Goal: Information Seeking & Learning: Learn about a topic

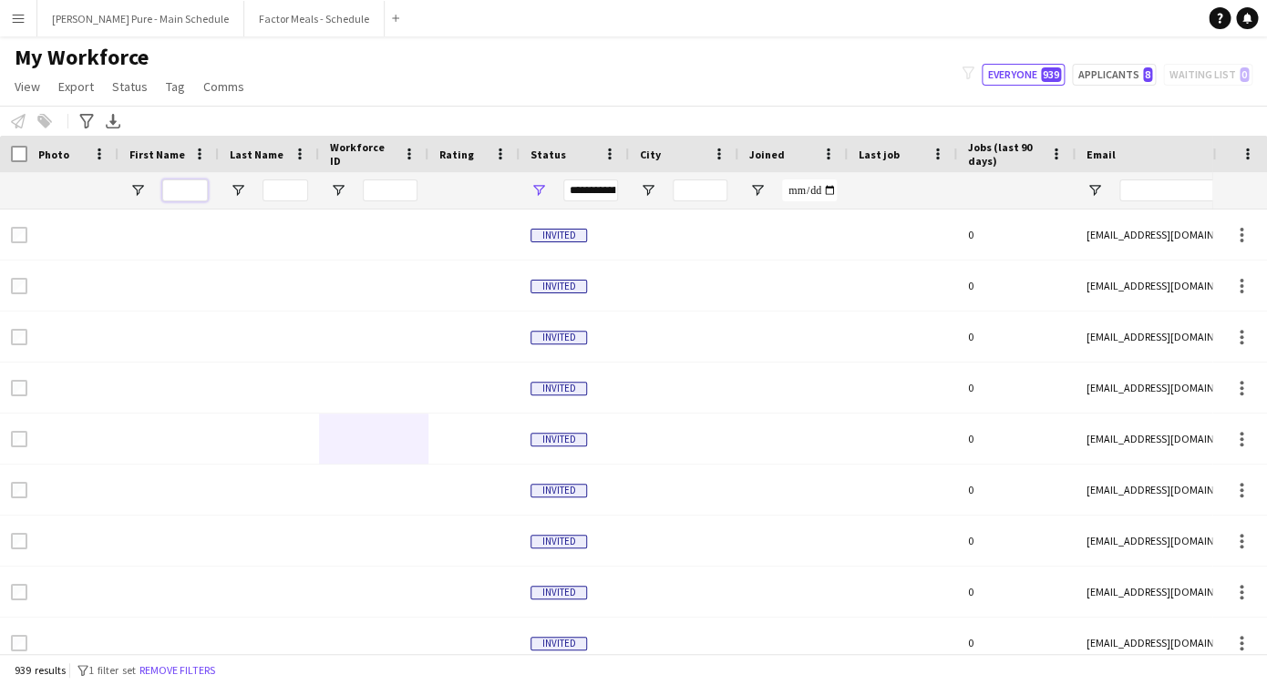
click at [182, 194] on input "First Name Filter Input" at bounding box center [185, 191] width 46 height 22
type input "******"
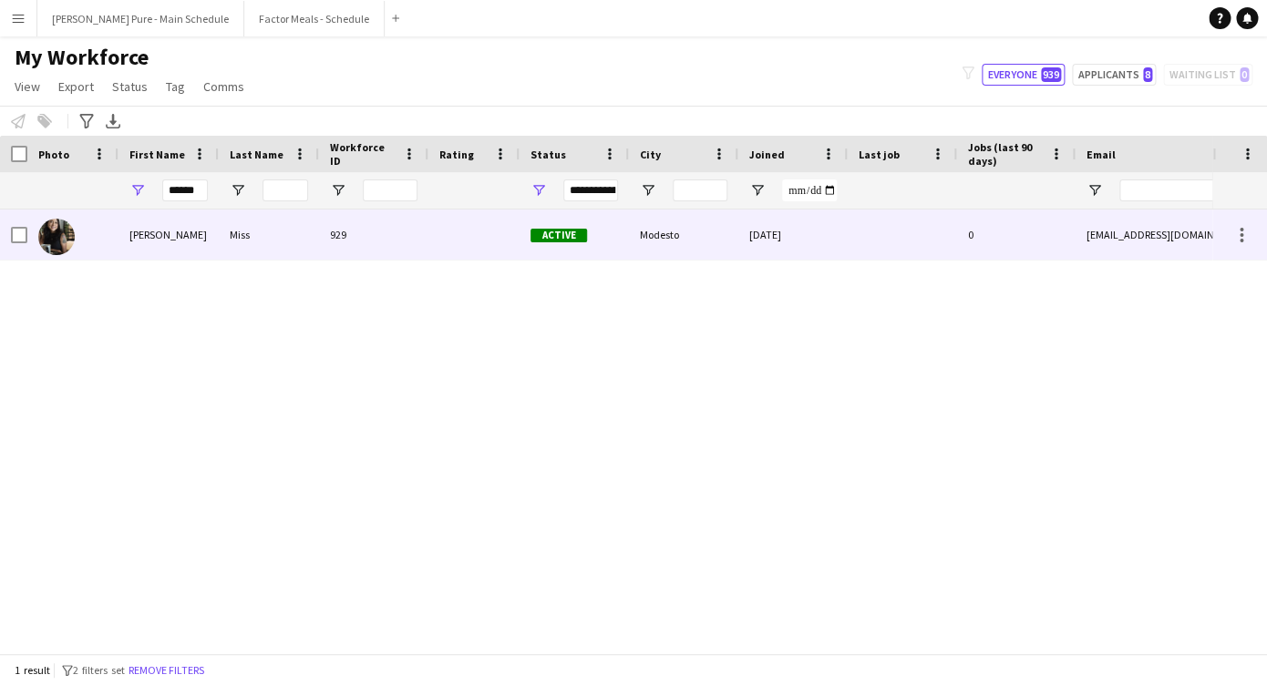
click at [173, 238] on div "[PERSON_NAME]" at bounding box center [168, 235] width 100 height 50
click at [188, 240] on div "[PERSON_NAME]" at bounding box center [168, 235] width 100 height 50
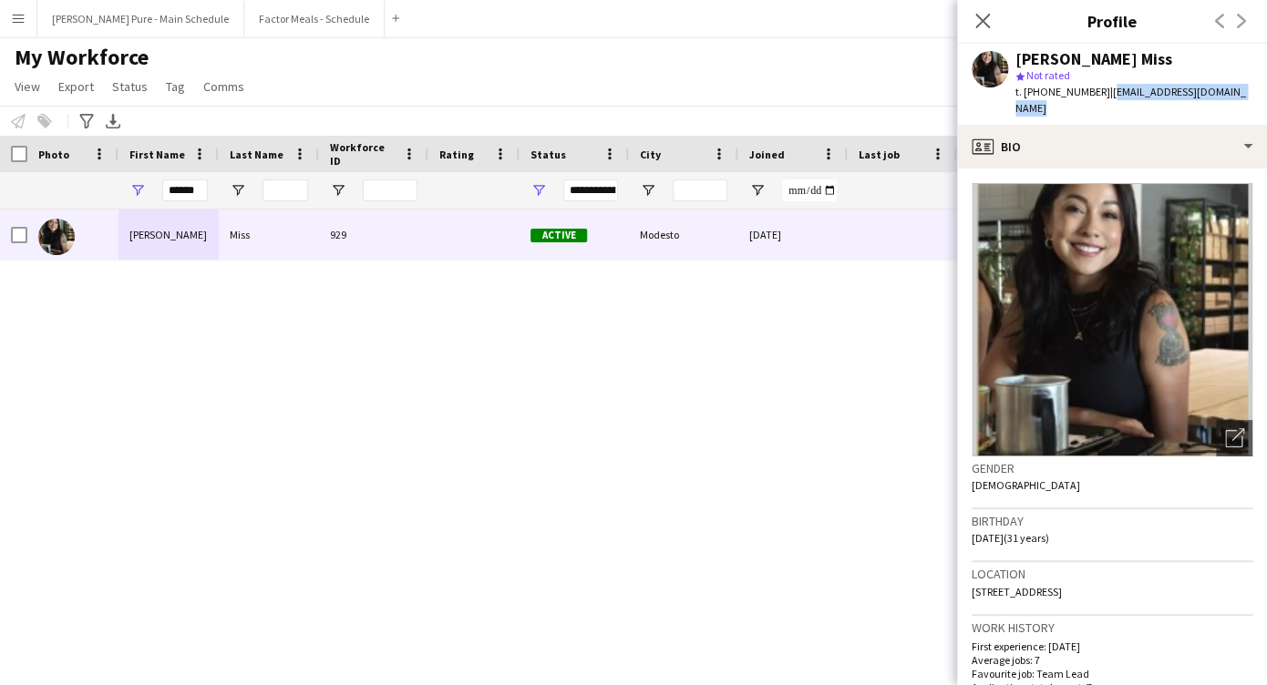
drag, startPoint x: 1238, startPoint y: 96, endPoint x: 1096, endPoint y: 98, distance: 142.2
click at [1095, 98] on div "[PERSON_NAME] Miss star Not rated t. [PHONE_NUMBER] | [EMAIL_ADDRESS][DOMAIN_NA…" at bounding box center [1112, 84] width 310 height 81
copy span "[EMAIL_ADDRESS][DOMAIN_NAME]"
drag, startPoint x: 199, startPoint y: 193, endPoint x: 87, endPoint y: 177, distance: 112.4
click at [87, 177] on div "******" at bounding box center [987, 190] width 1975 height 36
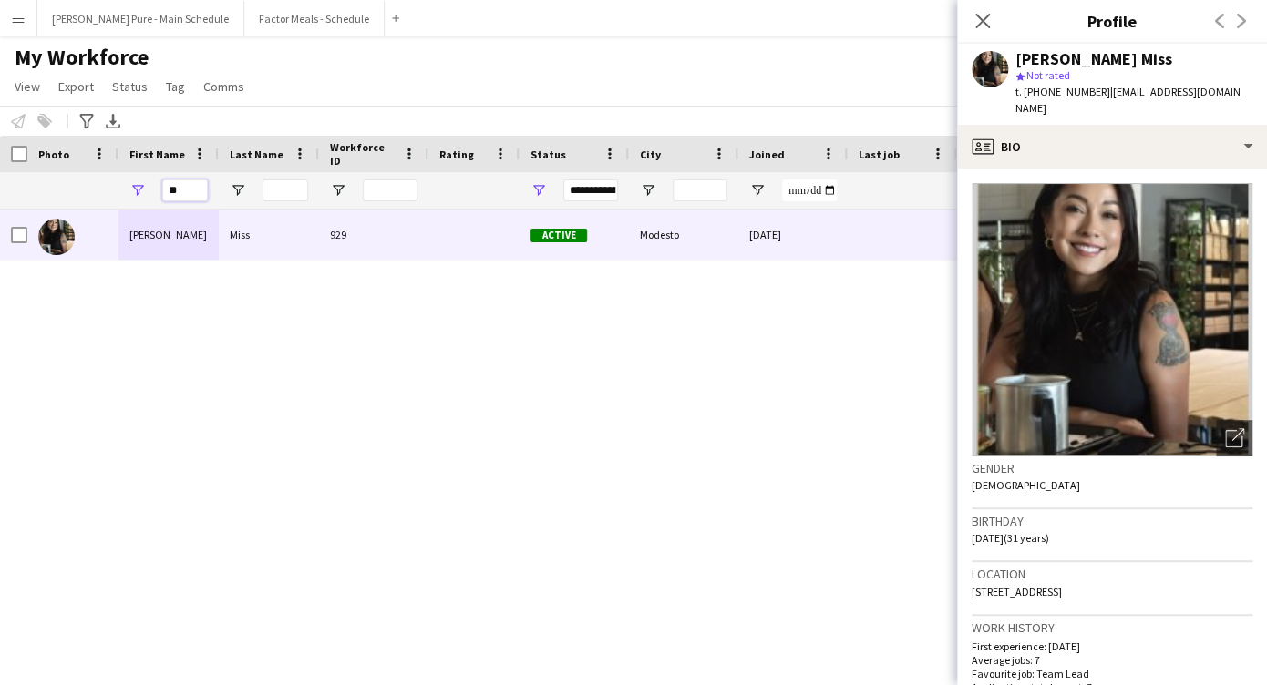
type input "*"
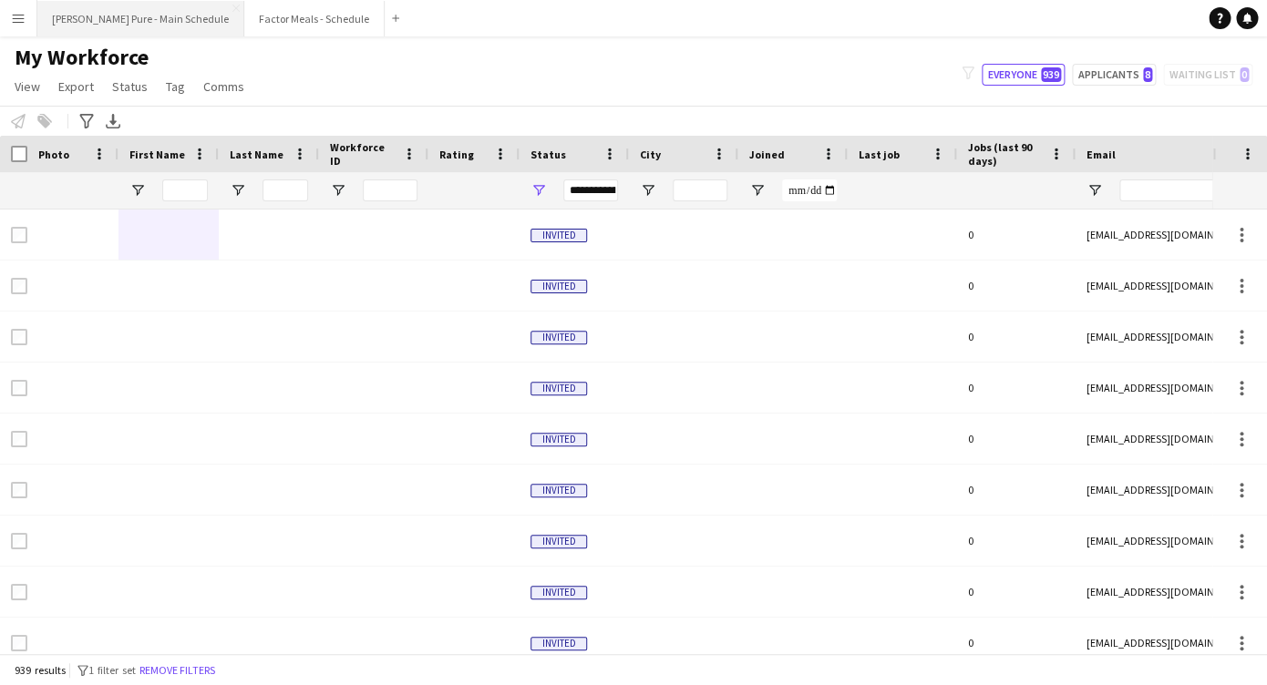
click at [131, 29] on button "[PERSON_NAME] Pure - Main Schedule Close" at bounding box center [140, 19] width 207 height 36
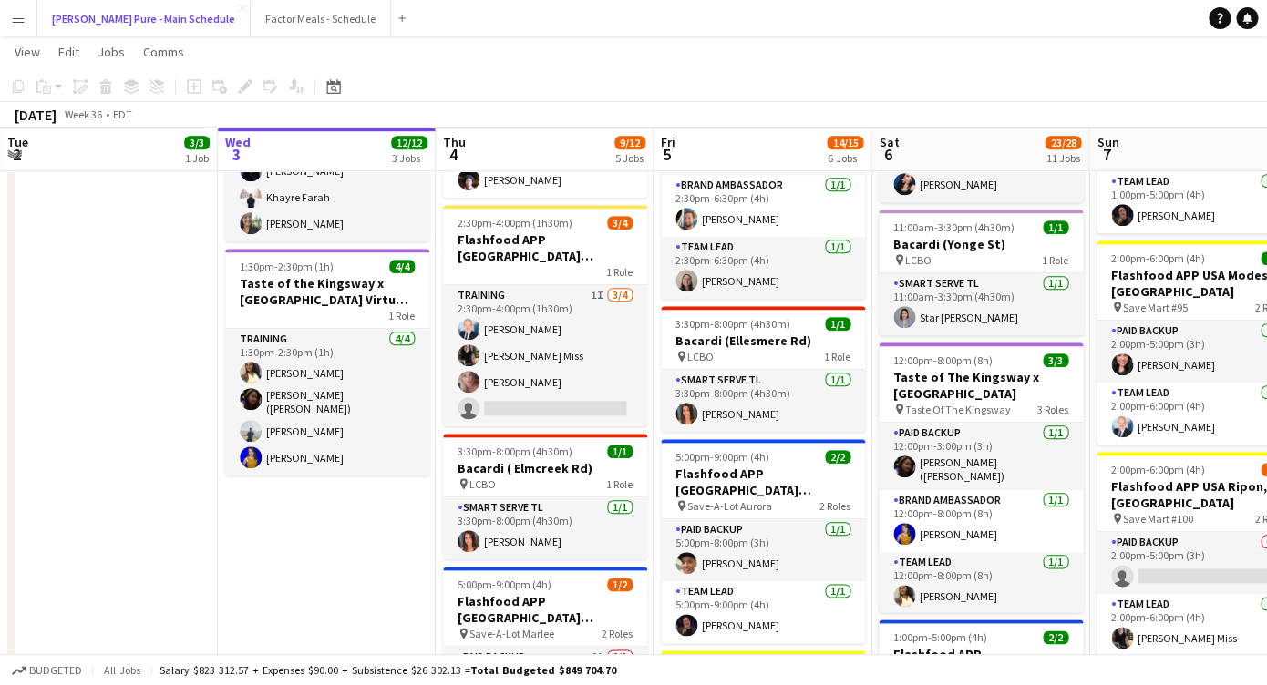
scroll to position [457, 0]
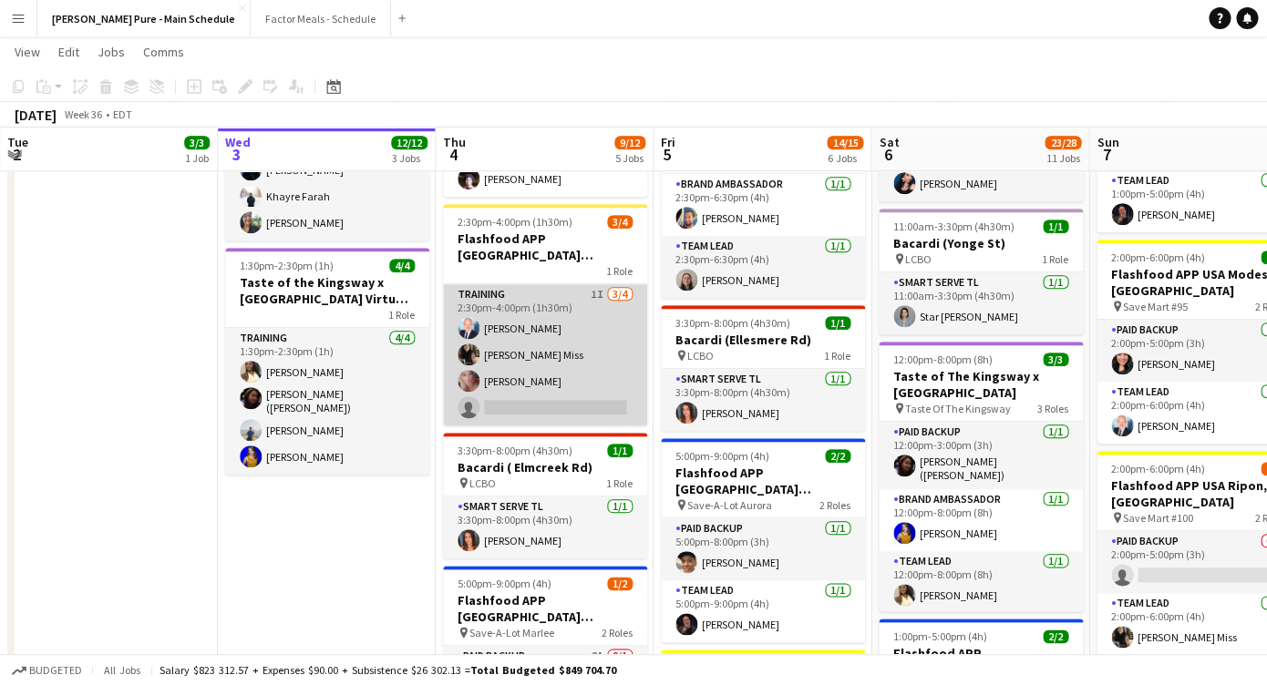
click at [544, 386] on app-card-role "Training 1I [DATE] 2:30pm-4:00pm (1h30m) [PERSON_NAME] [PERSON_NAME] [PERSON_NA…" at bounding box center [545, 354] width 204 height 141
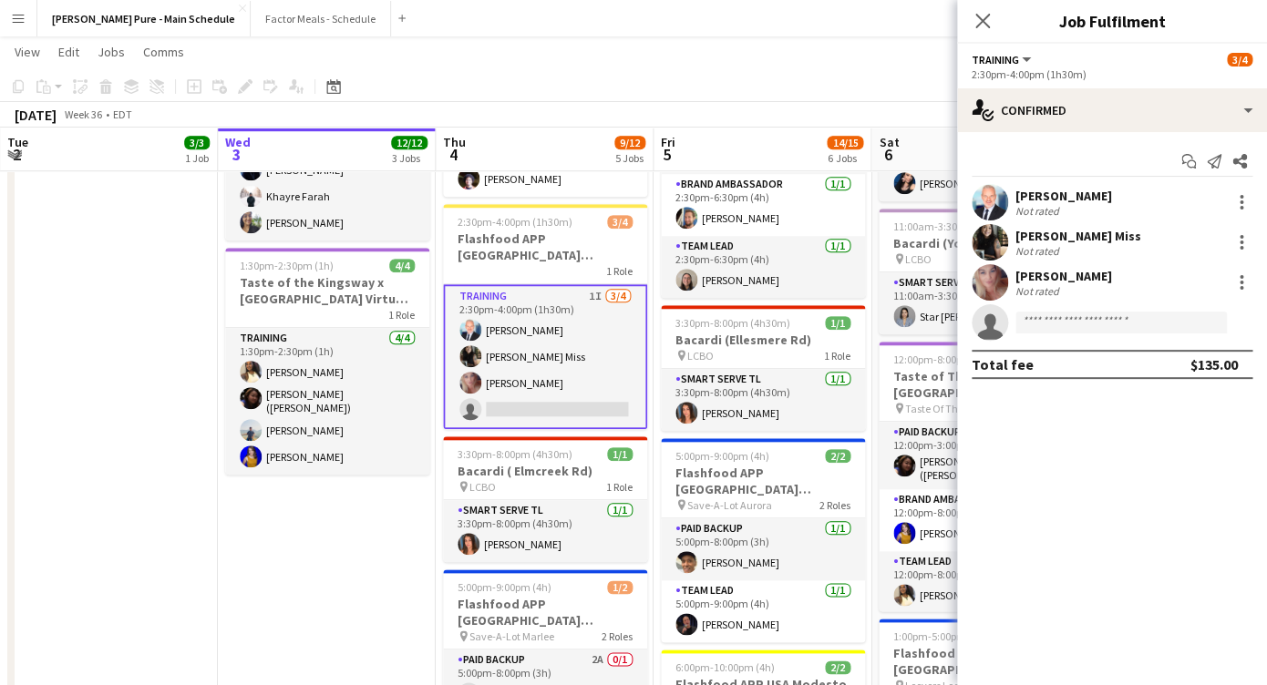
click at [1041, 200] on div "[PERSON_NAME]" at bounding box center [1063, 196] width 97 height 16
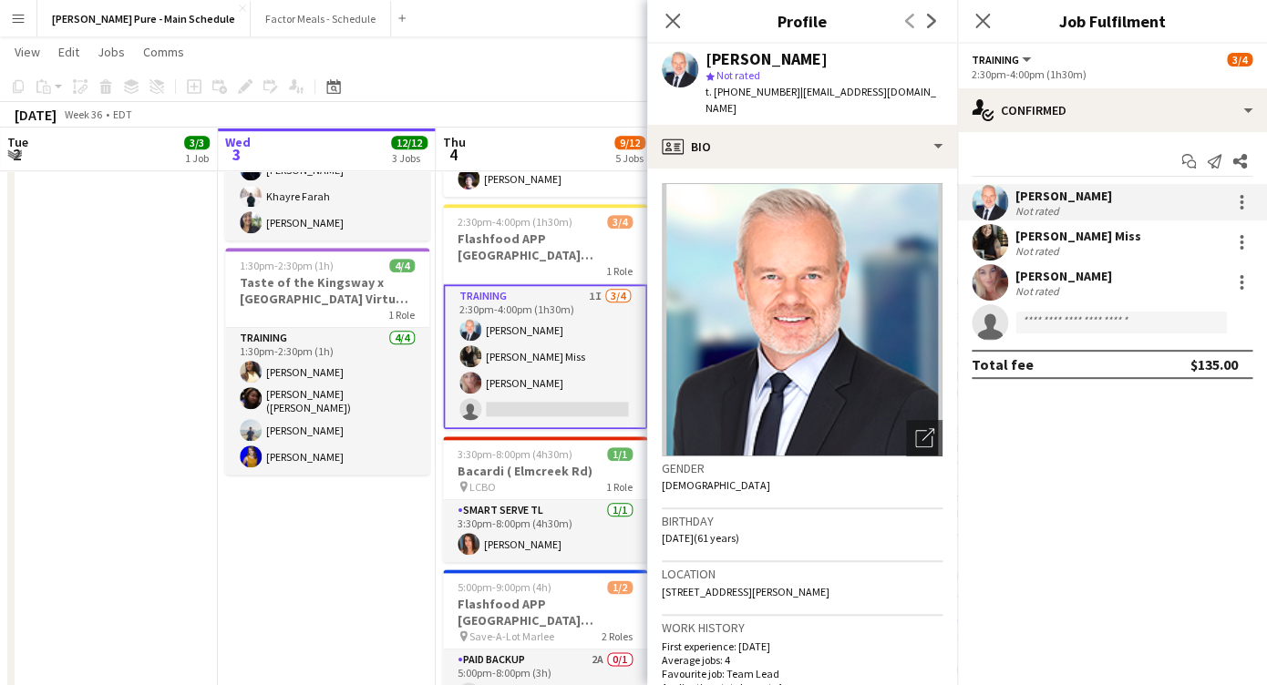
click at [1072, 237] on div "[PERSON_NAME] Miss" at bounding box center [1078, 236] width 126 height 16
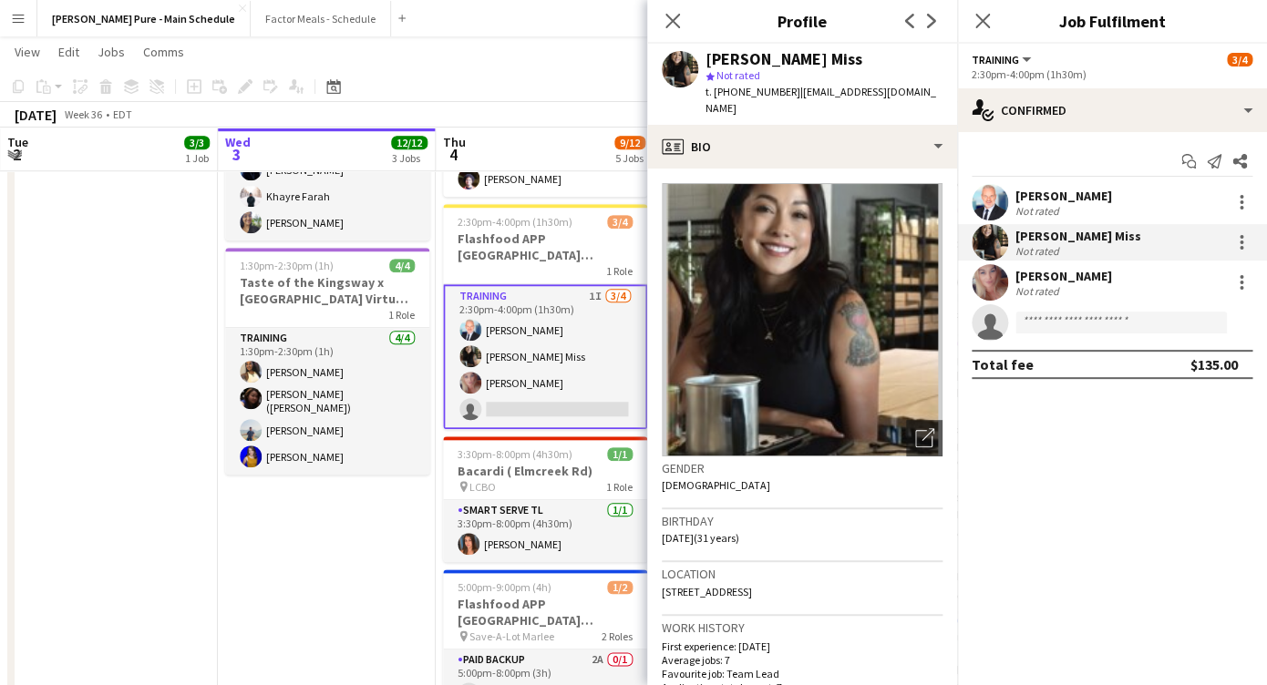
click at [749, 183] on img at bounding box center [802, 319] width 281 height 273
click at [530, 385] on app-card-role "Training 1I [DATE] 2:30pm-4:00pm (1h30m) [PERSON_NAME] [PERSON_NAME] [PERSON_NA…" at bounding box center [545, 356] width 204 height 145
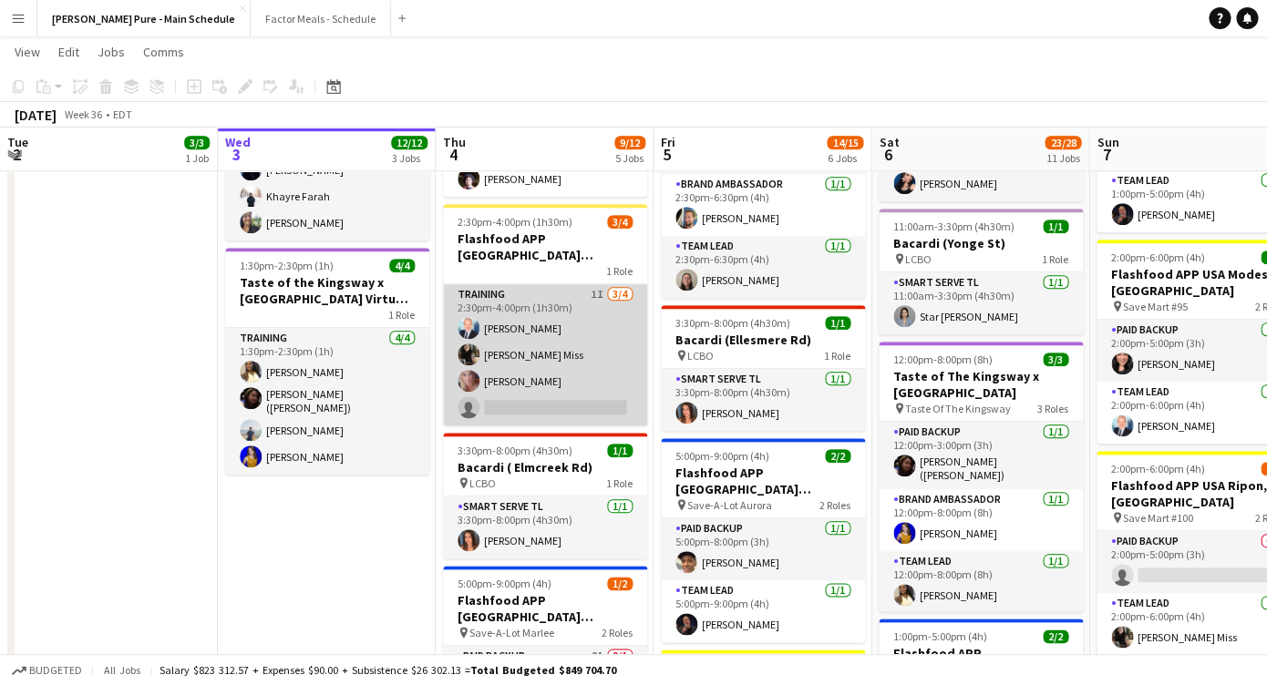
click at [569, 384] on app-card-role "Training 1I [DATE] 2:30pm-4:00pm (1h30m) [PERSON_NAME] [PERSON_NAME] [PERSON_NA…" at bounding box center [545, 354] width 204 height 141
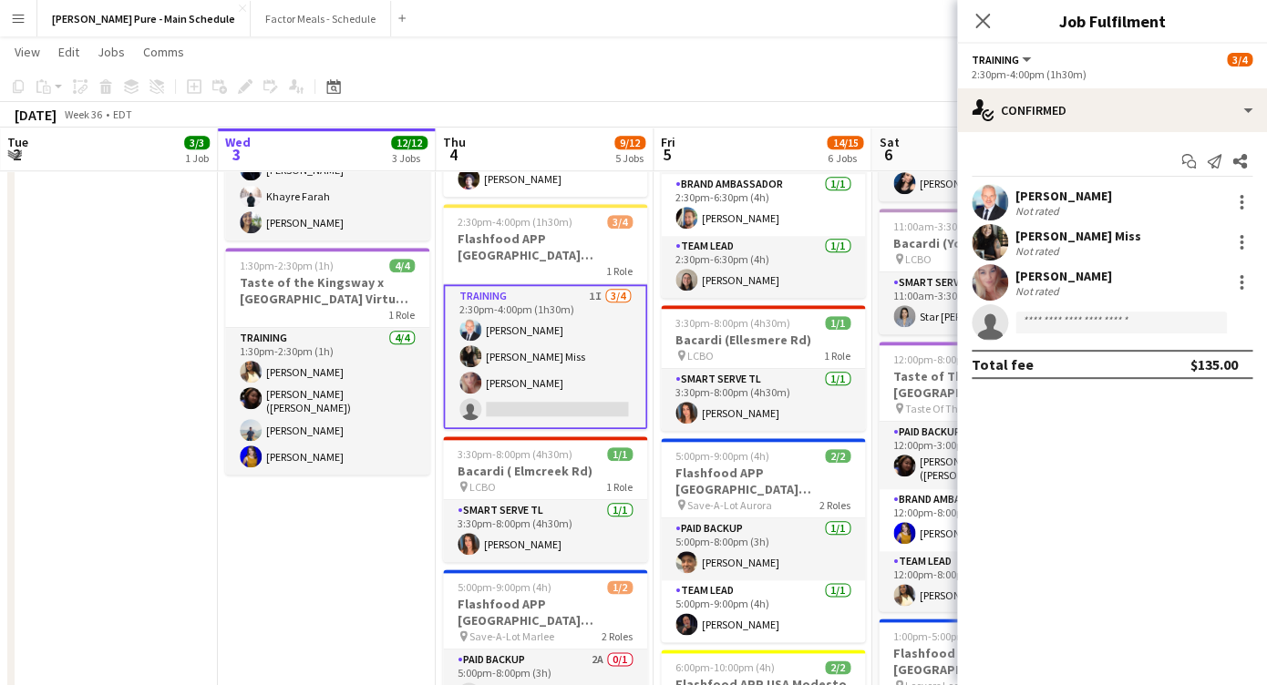
click at [1071, 275] on div "[PERSON_NAME]" at bounding box center [1063, 276] width 97 height 16
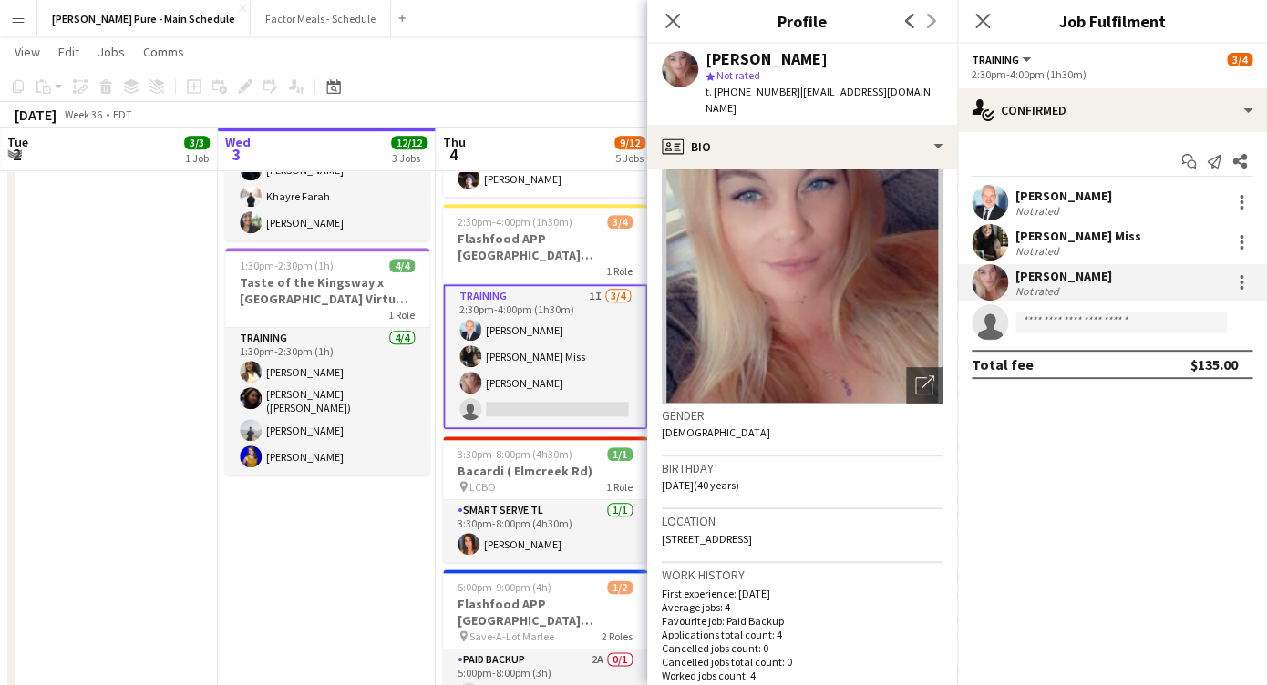
scroll to position [0, 0]
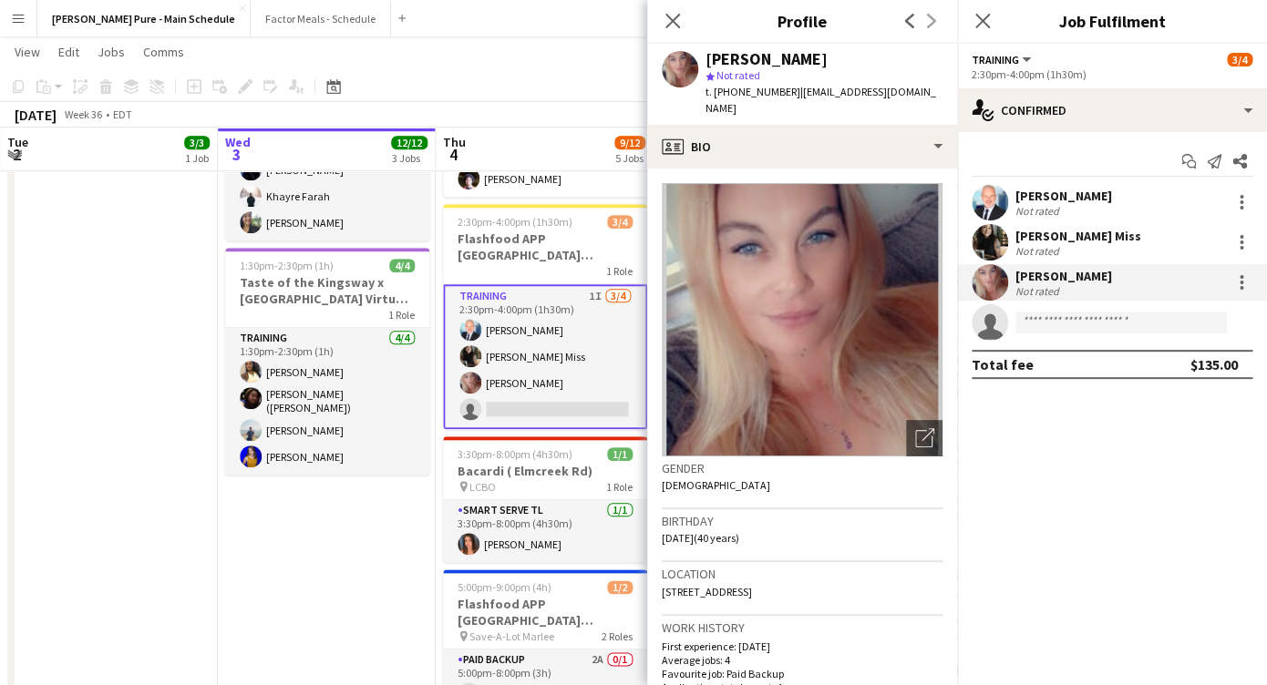
click at [933, 20] on div "Previous Next" at bounding box center [920, 21] width 73 height 42
click at [912, 21] on icon "Previous" at bounding box center [909, 21] width 15 height 15
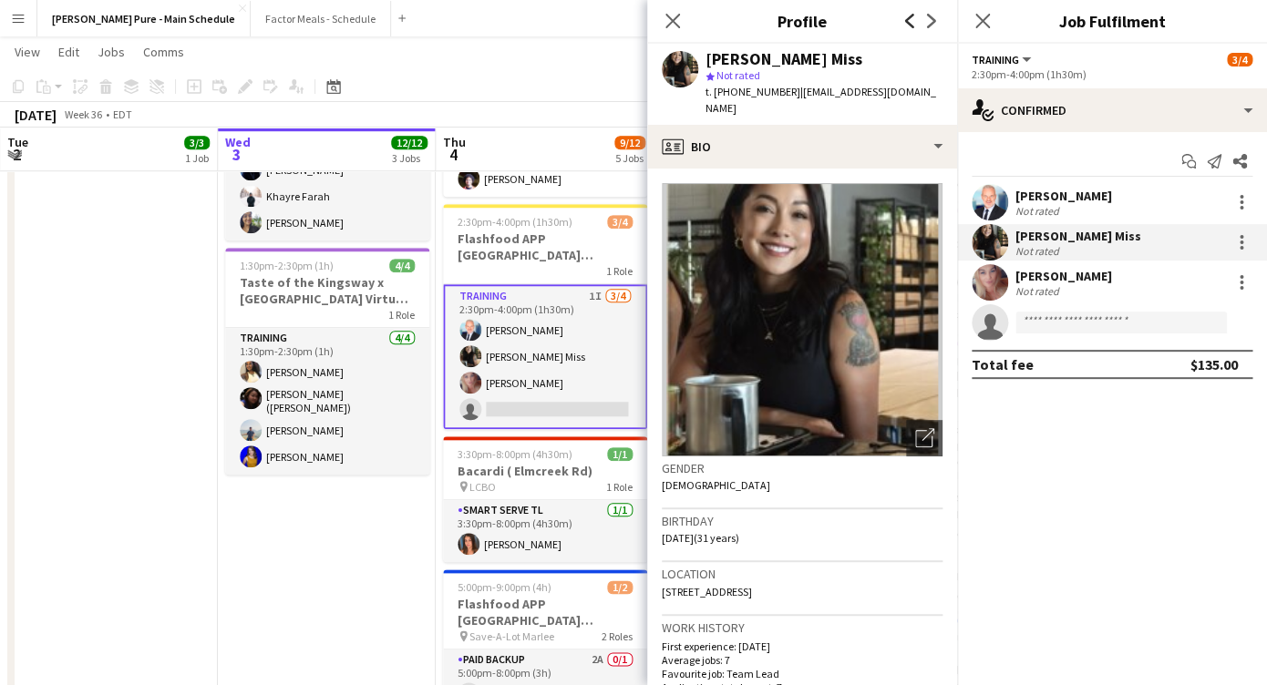
click at [912, 21] on icon "Previous" at bounding box center [909, 21] width 15 height 15
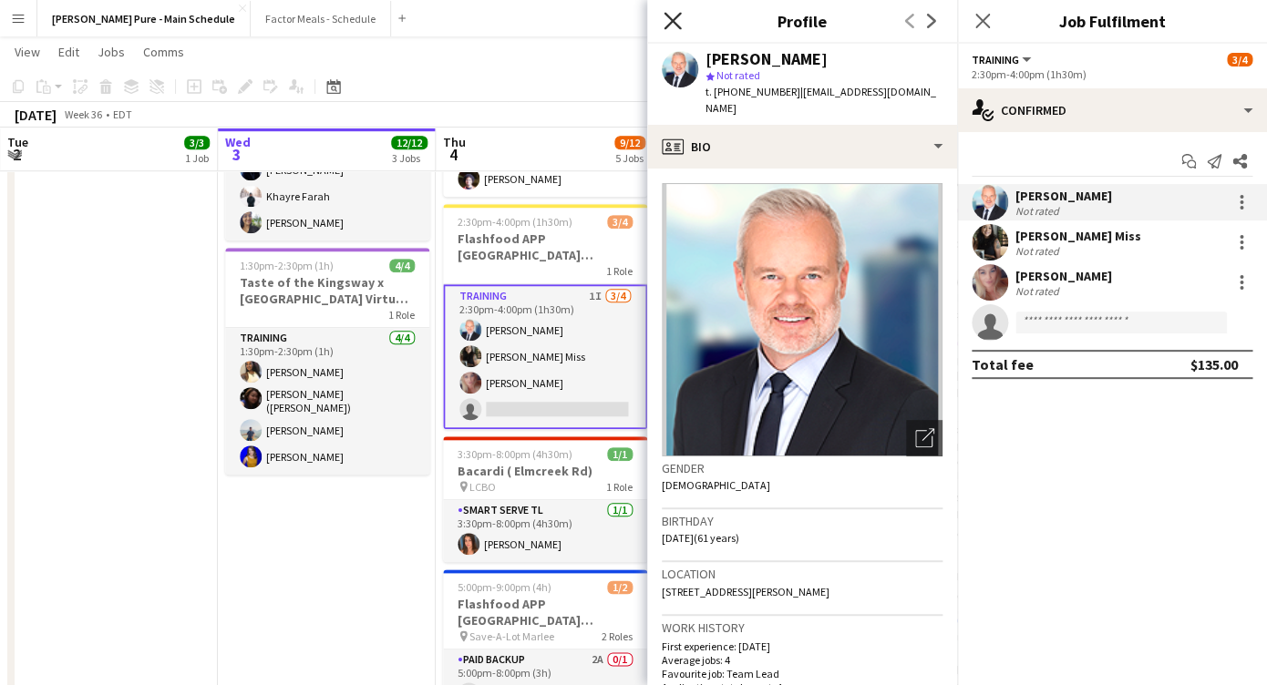
click at [668, 16] on icon at bounding box center [671, 20] width 17 height 17
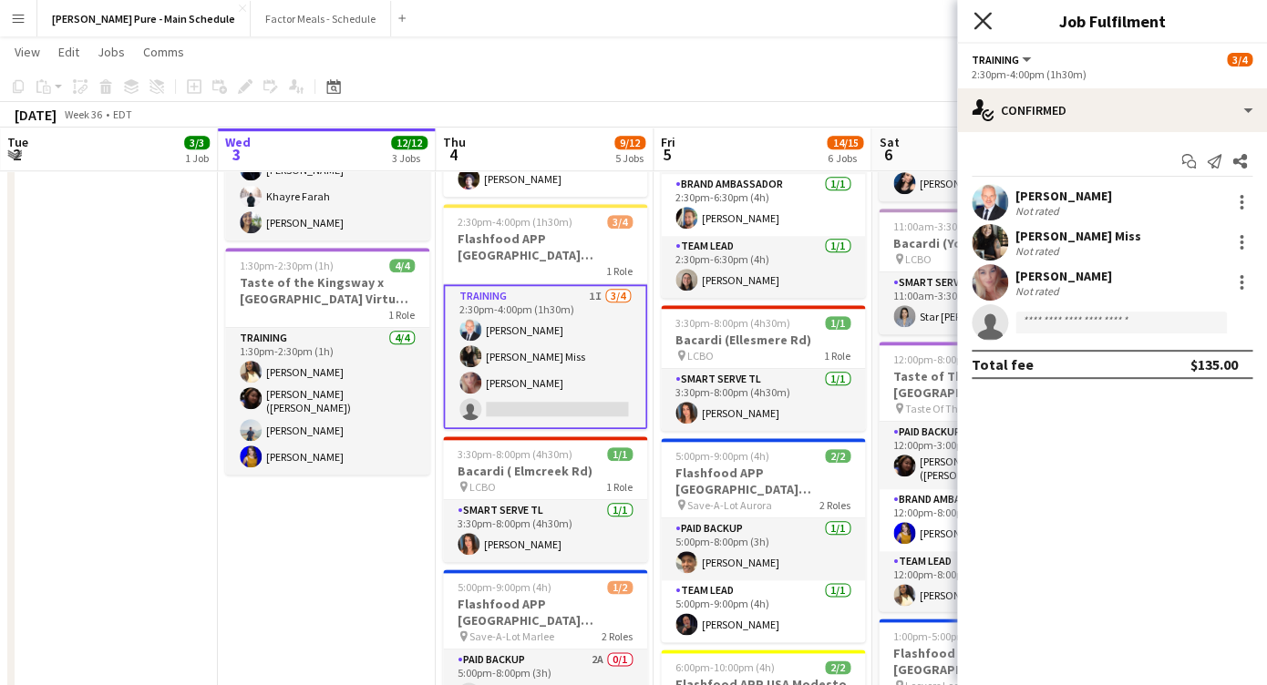
click at [990, 22] on icon "Close pop-in" at bounding box center [981, 20] width 17 height 17
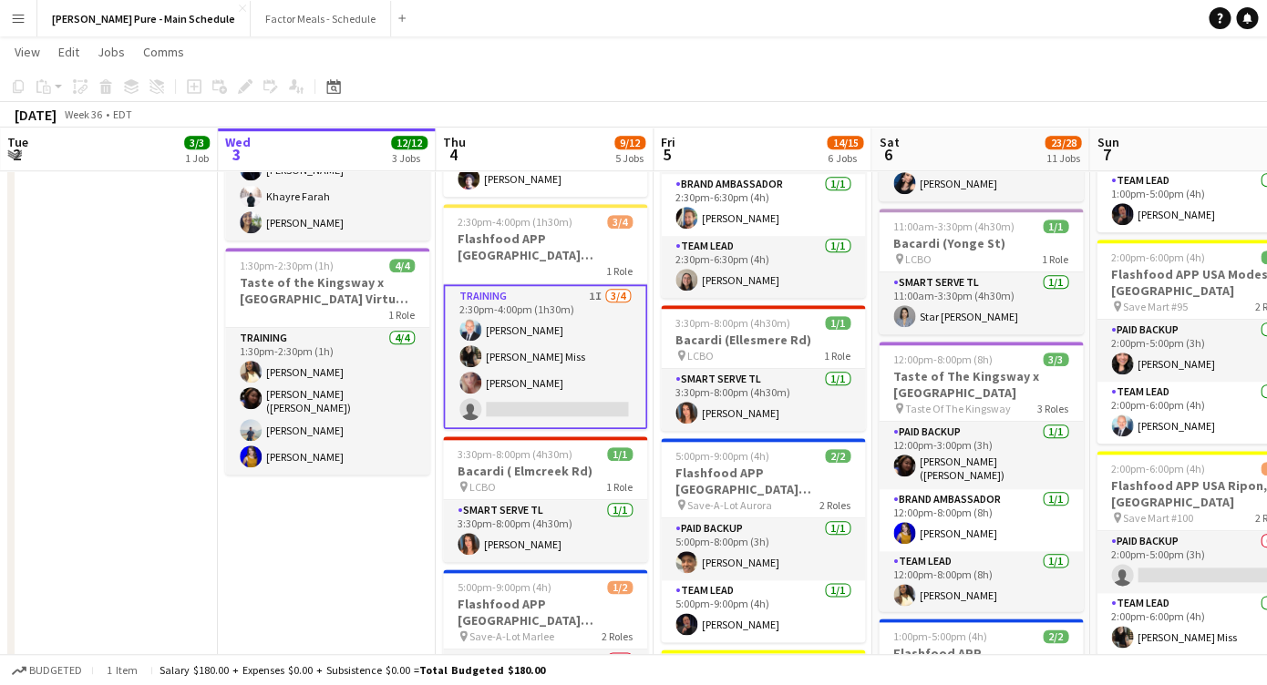
click at [520, 384] on app-card-role "Training 1I [DATE] 2:30pm-4:00pm (1h30m) [PERSON_NAME] [PERSON_NAME] [PERSON_NA…" at bounding box center [545, 356] width 204 height 145
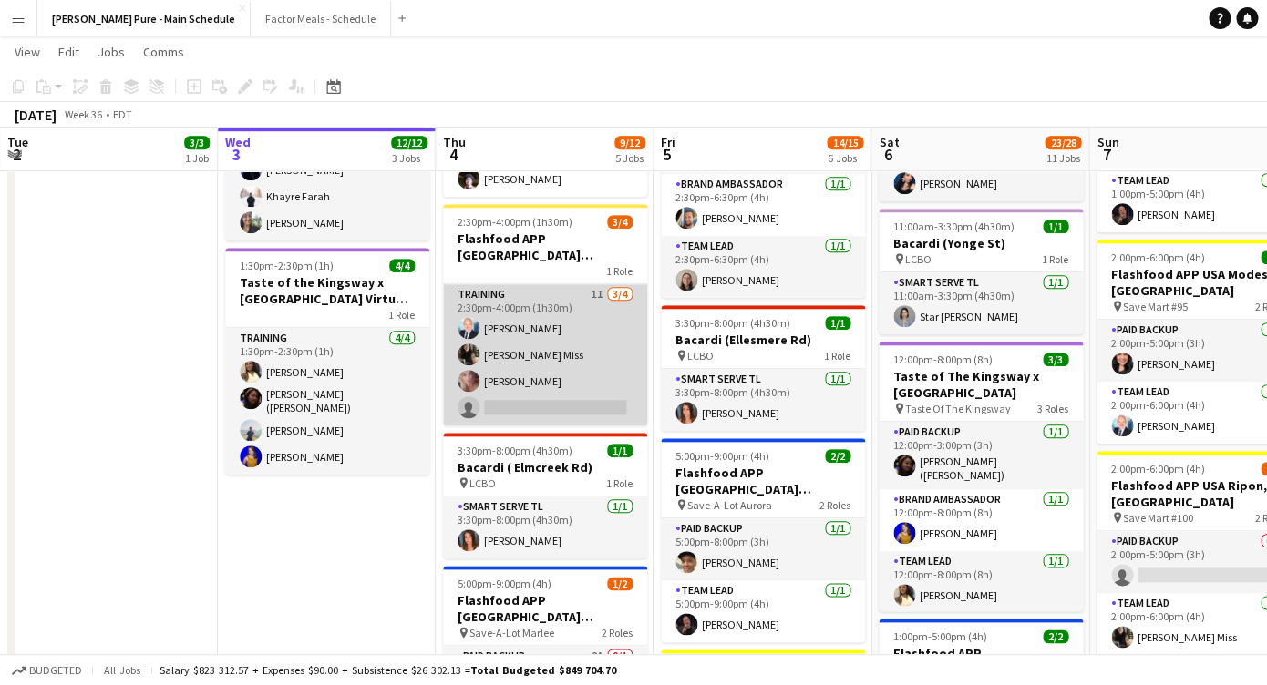
click at [493, 383] on app-card-role "Training 1I [DATE] 2:30pm-4:00pm (1h30m) [PERSON_NAME] [PERSON_NAME] [PERSON_NA…" at bounding box center [545, 354] width 204 height 141
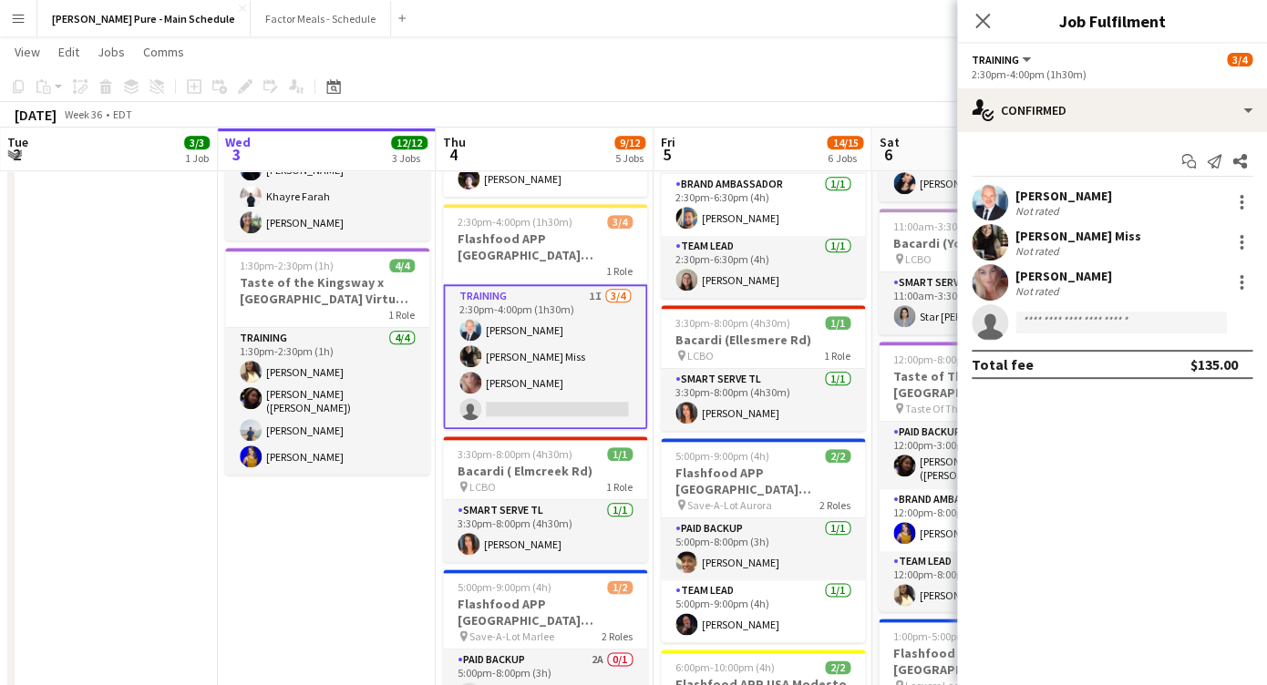
click at [1051, 275] on div "[PERSON_NAME]" at bounding box center [1063, 276] width 97 height 16
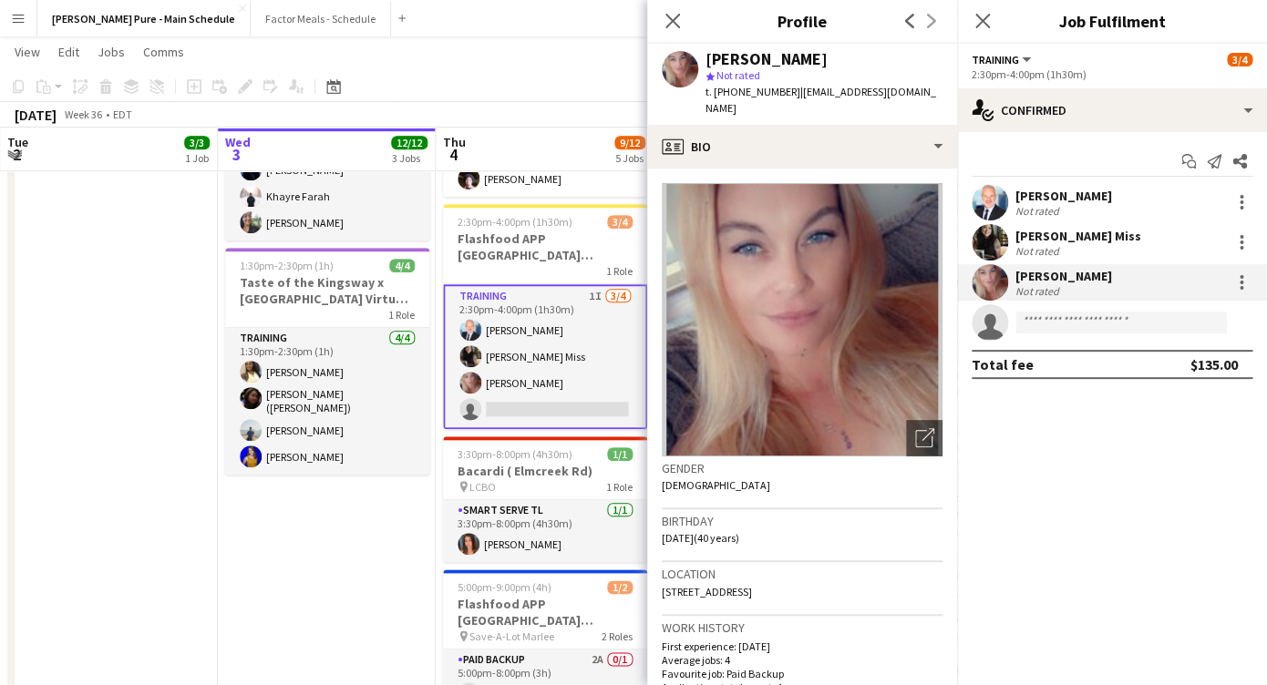
click at [1047, 238] on div "[PERSON_NAME] Miss" at bounding box center [1078, 236] width 126 height 16
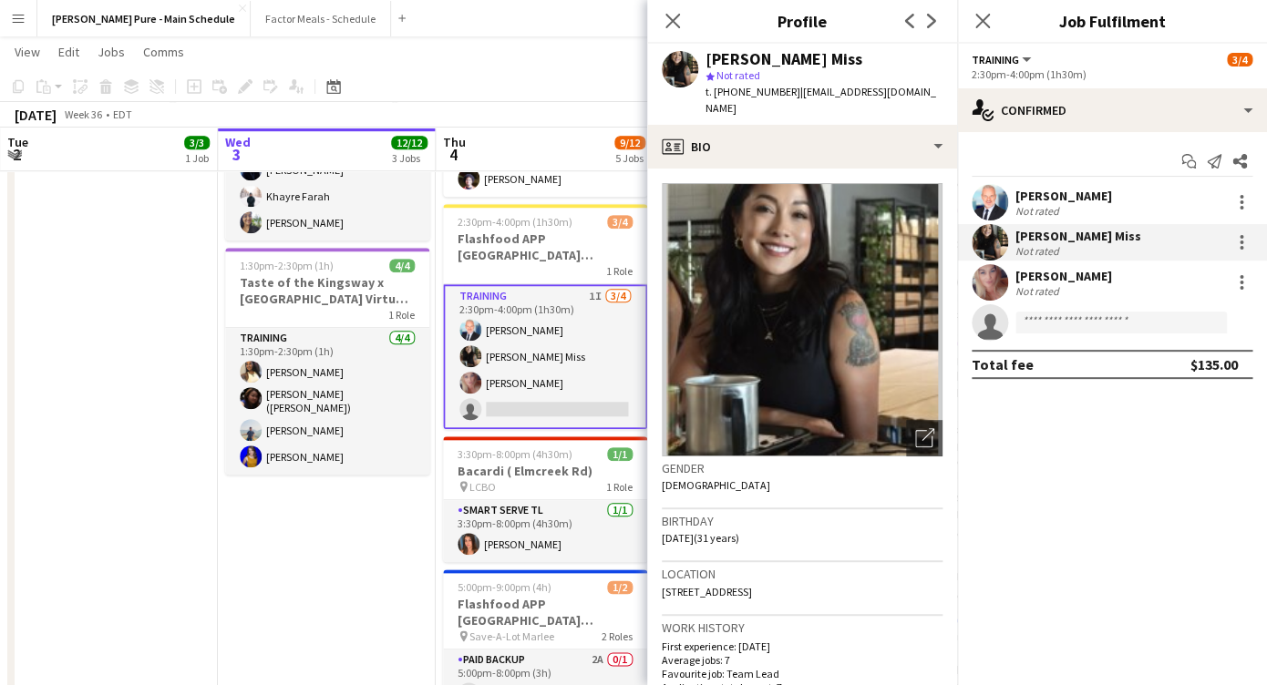
click at [1037, 196] on div "[PERSON_NAME]" at bounding box center [1063, 196] width 97 height 16
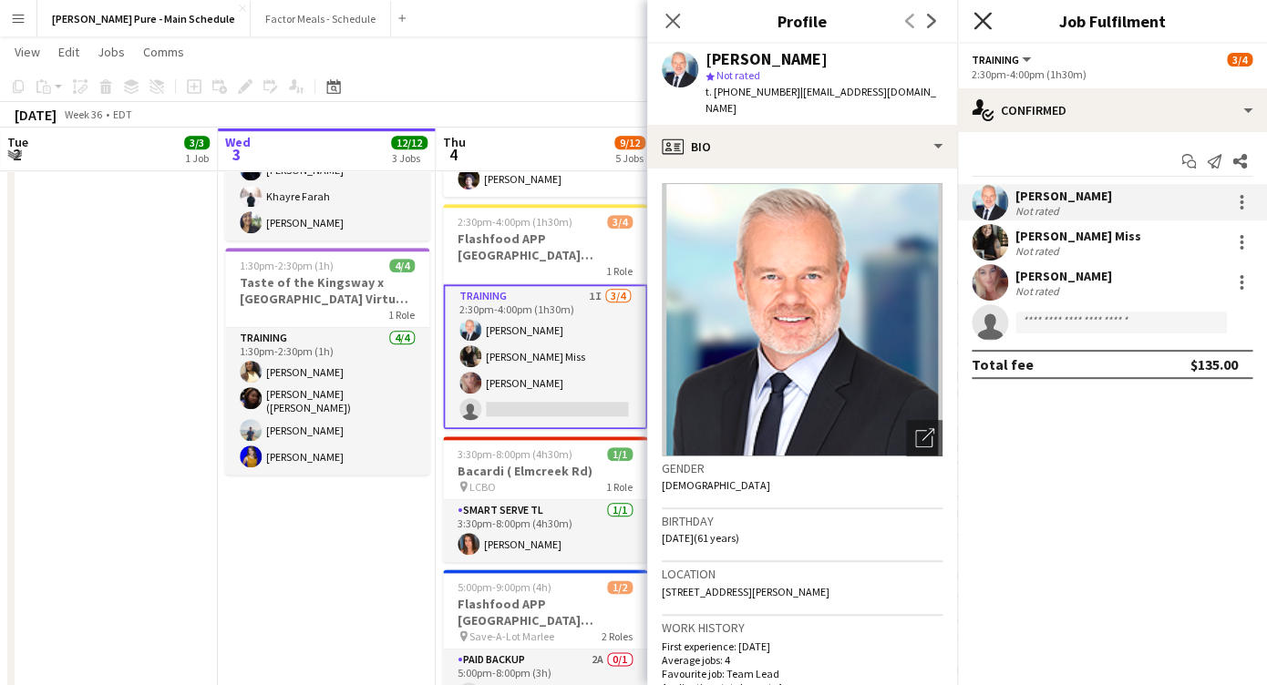
click at [987, 23] on icon "Close pop-in" at bounding box center [981, 20] width 17 height 17
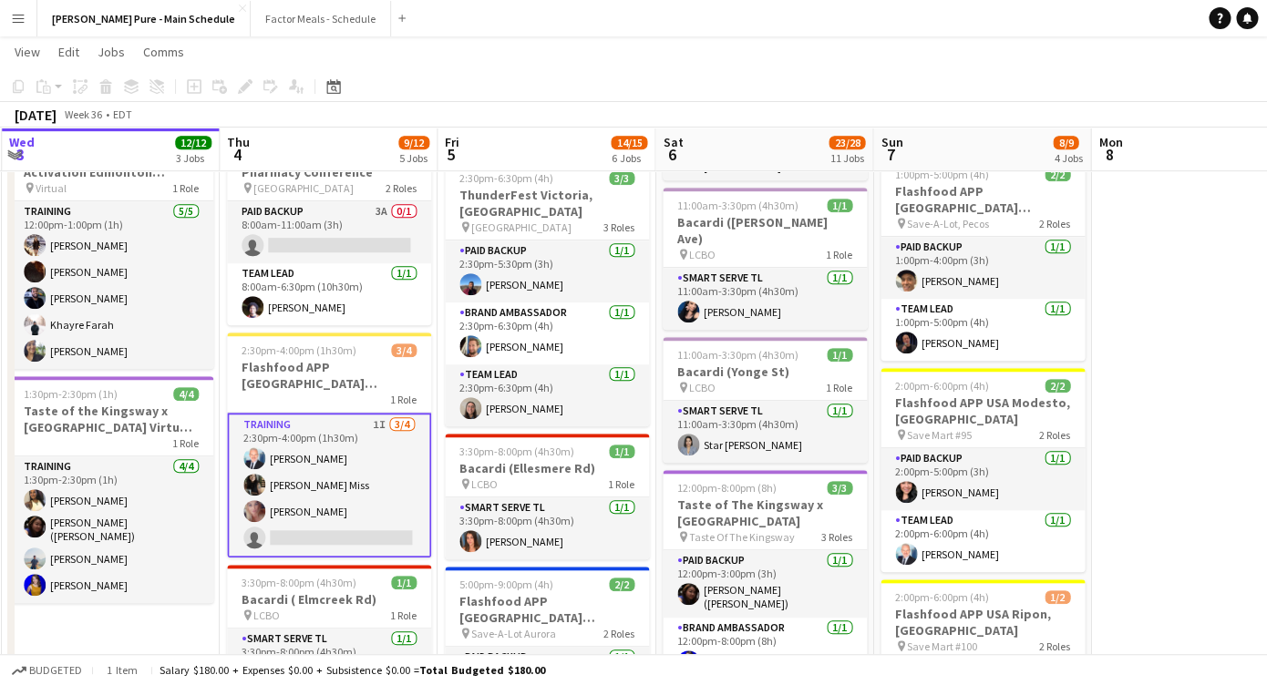
scroll to position [0, 656]
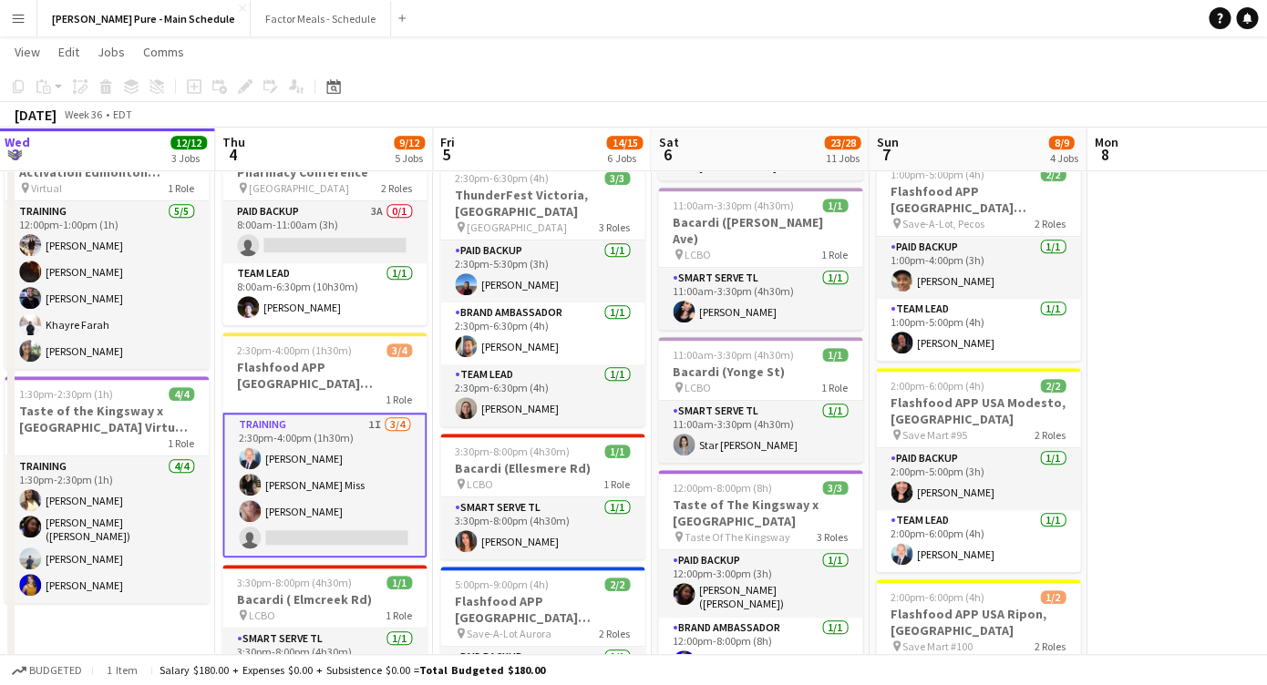
drag, startPoint x: 898, startPoint y: 323, endPoint x: 677, endPoint y: 300, distance: 221.8
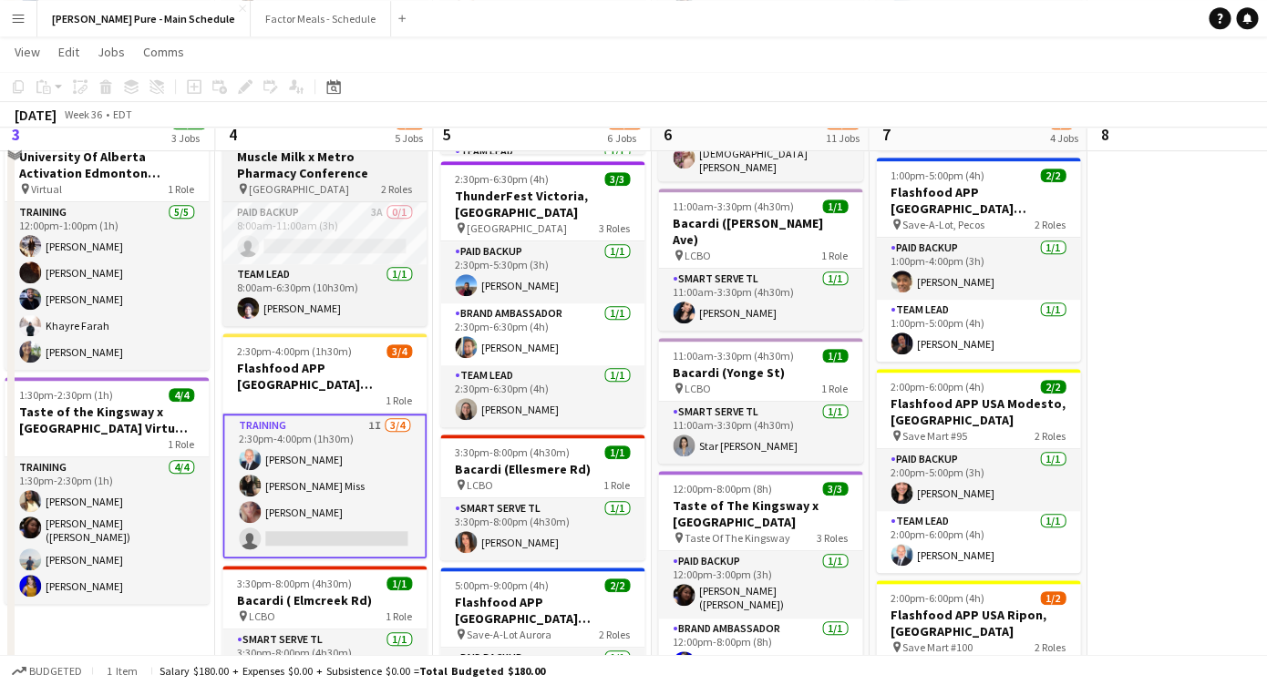
scroll to position [330, 0]
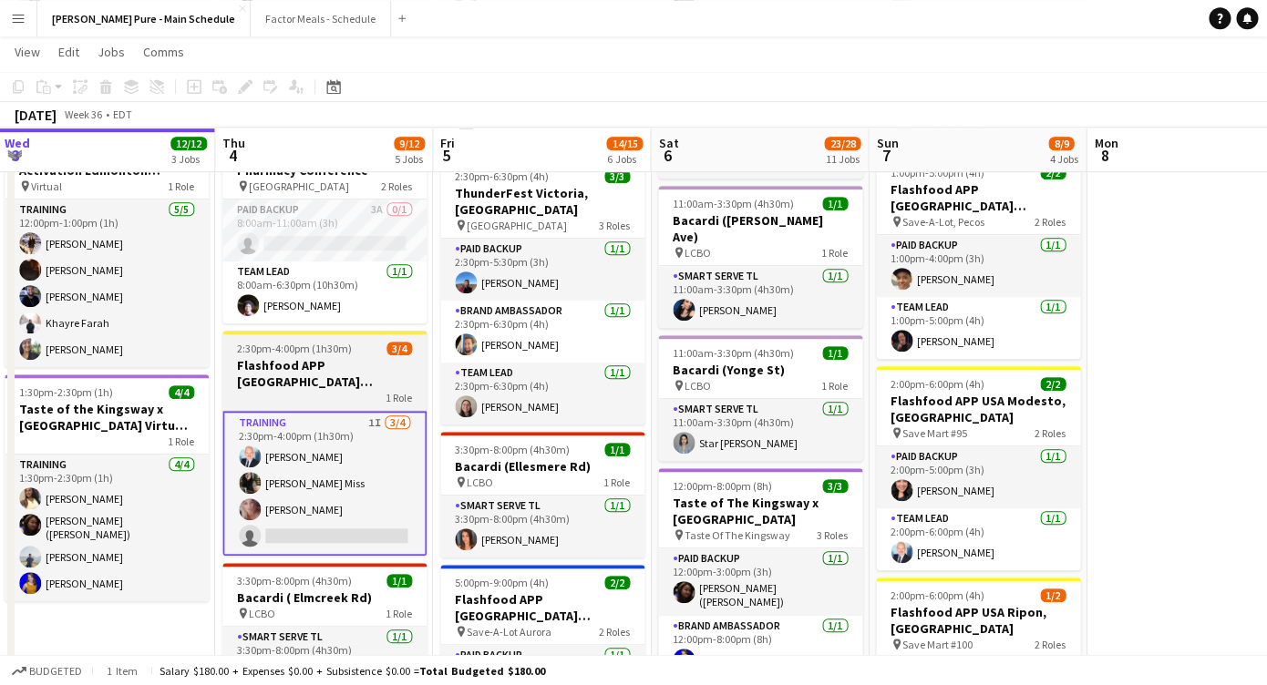
click at [293, 372] on h3 "Flashfood APP [GEOGRAPHIC_DATA] Modesto Training" at bounding box center [324, 373] width 204 height 33
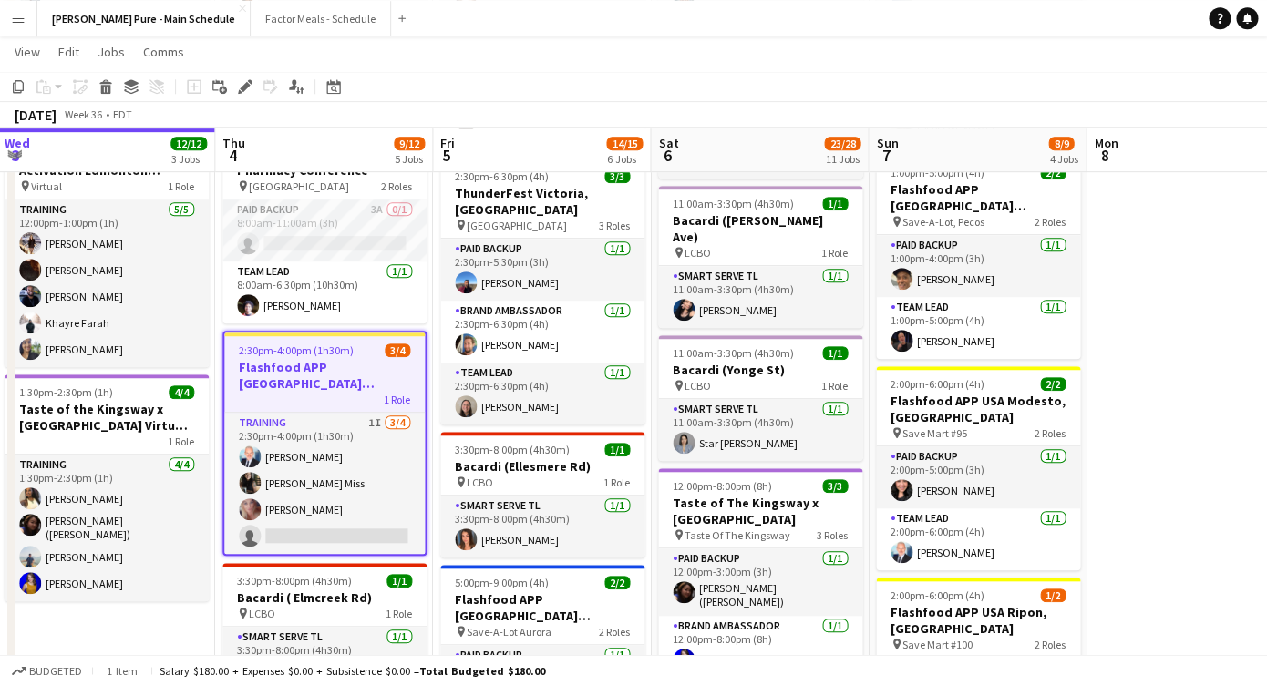
click at [276, 353] on span "2:30pm-4:00pm (1h30m)" at bounding box center [296, 351] width 115 height 14
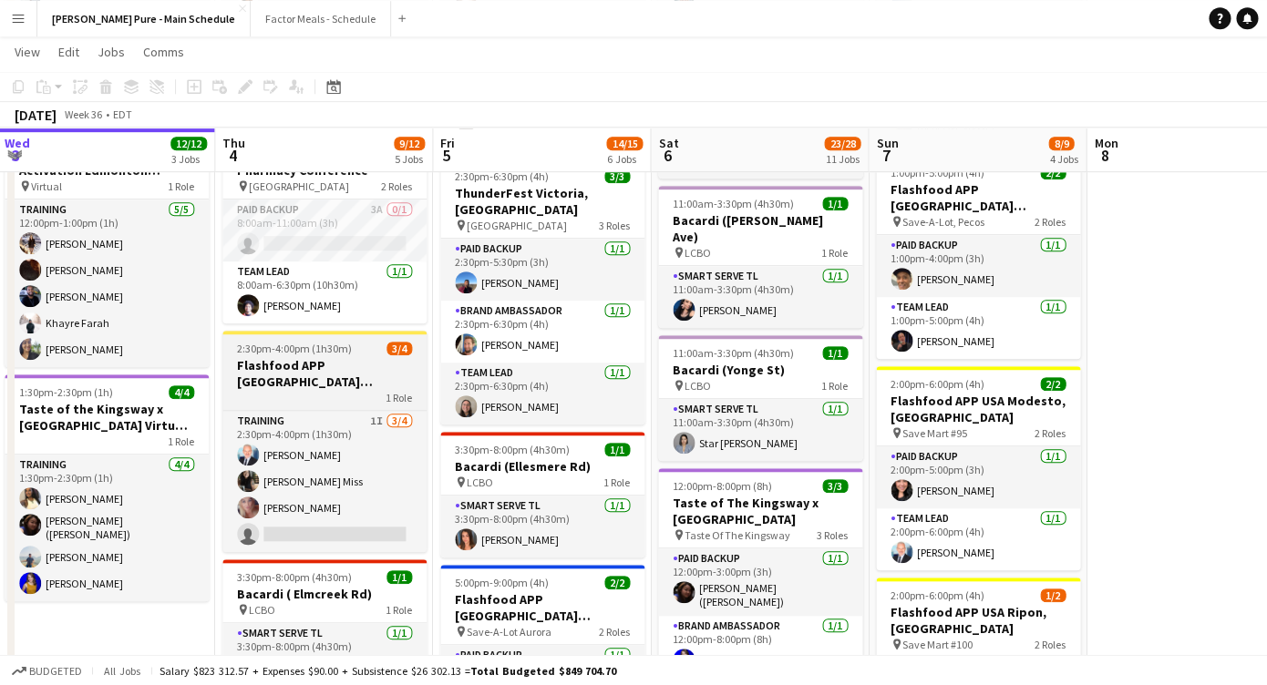
click at [276, 353] on span "2:30pm-4:00pm (1h30m)" at bounding box center [294, 349] width 115 height 14
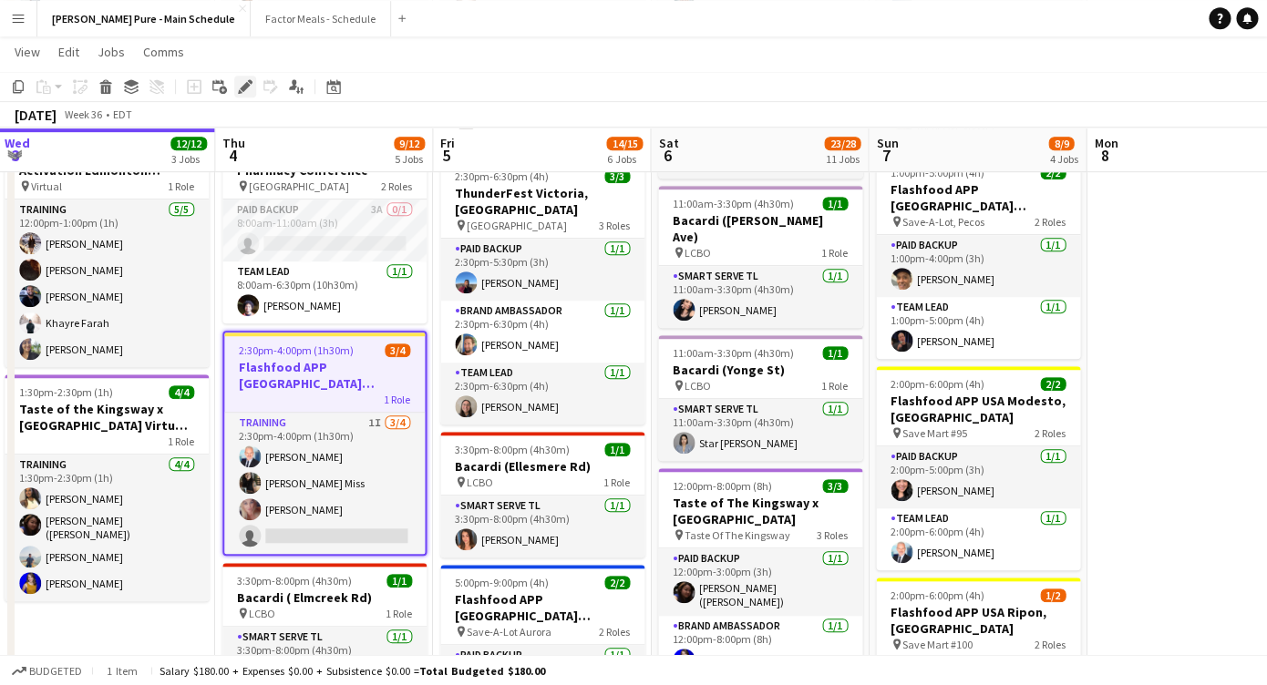
click at [242, 88] on icon at bounding box center [245, 87] width 10 height 10
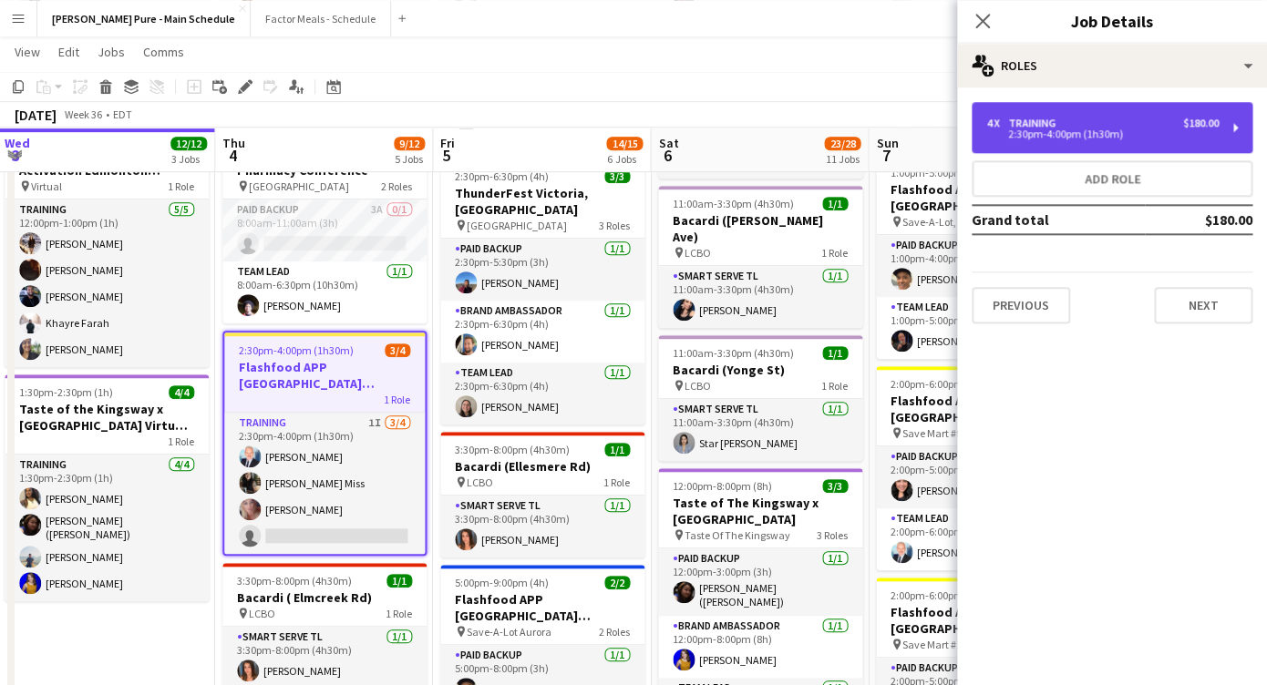
click at [1022, 127] on div "Training" at bounding box center [1035, 123] width 55 height 13
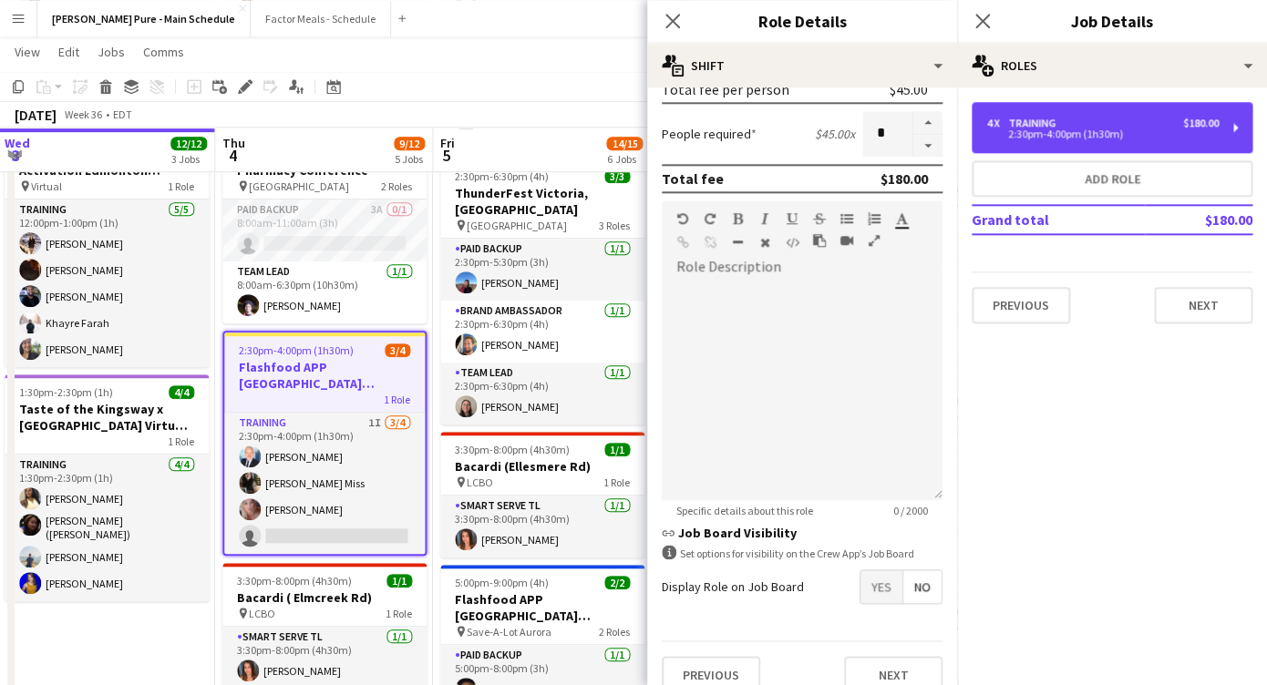
scroll to position [460, 0]
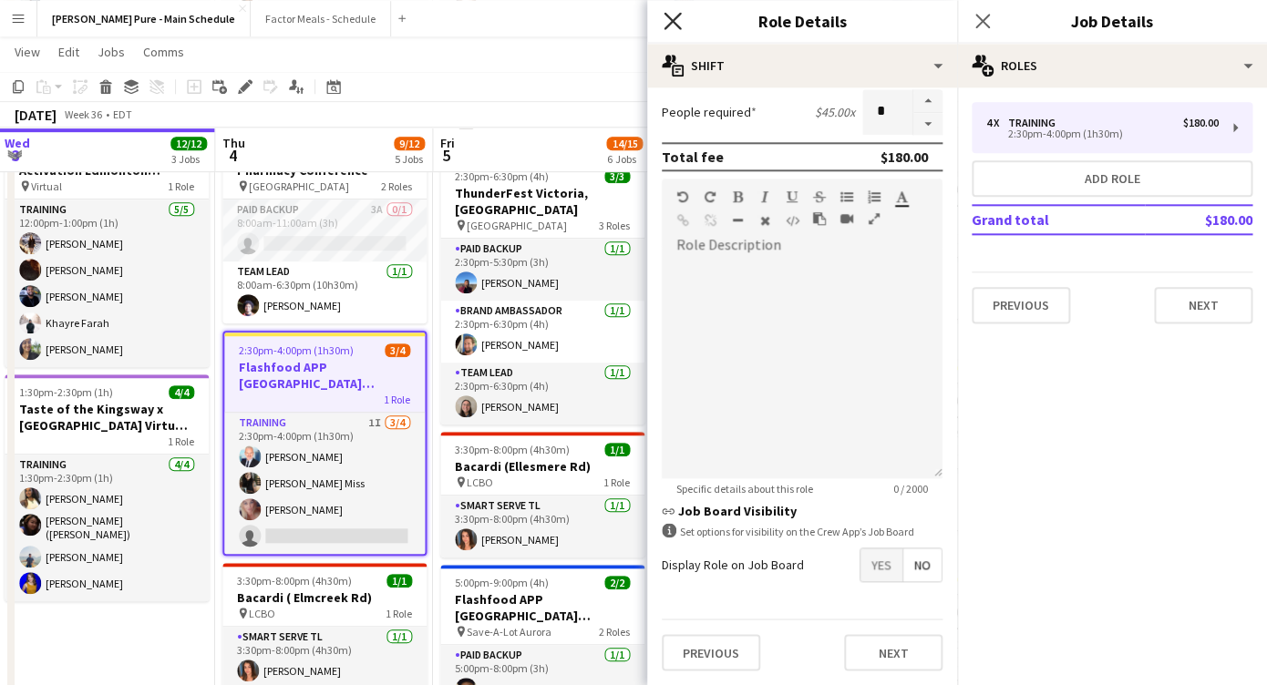
click at [673, 19] on icon at bounding box center [671, 20] width 17 height 17
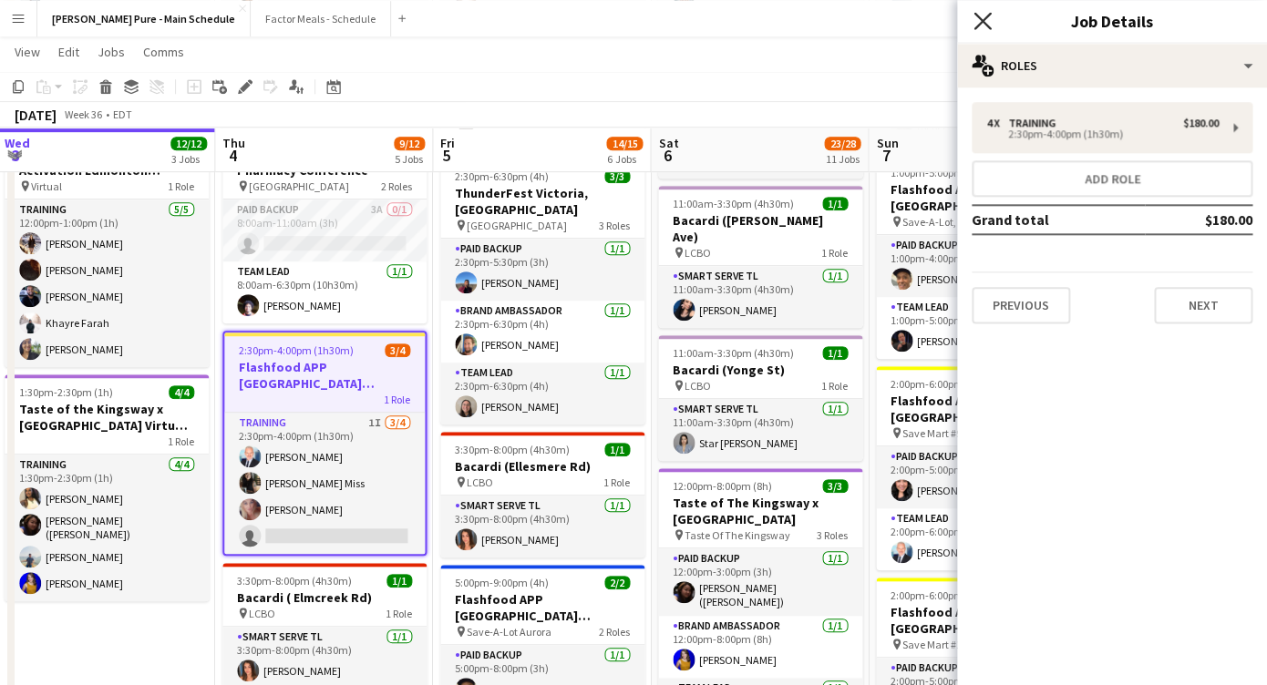
click at [982, 14] on icon "Close pop-in" at bounding box center [981, 20] width 17 height 17
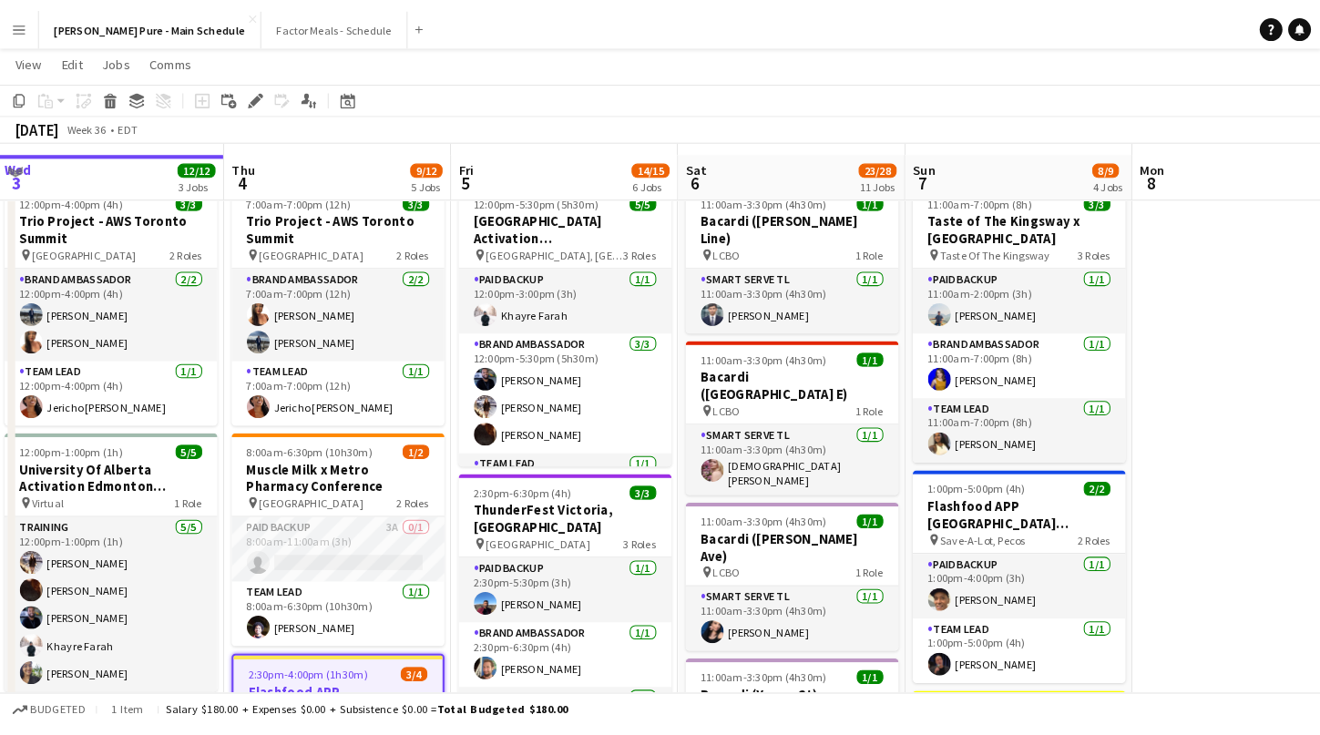
scroll to position [0, 0]
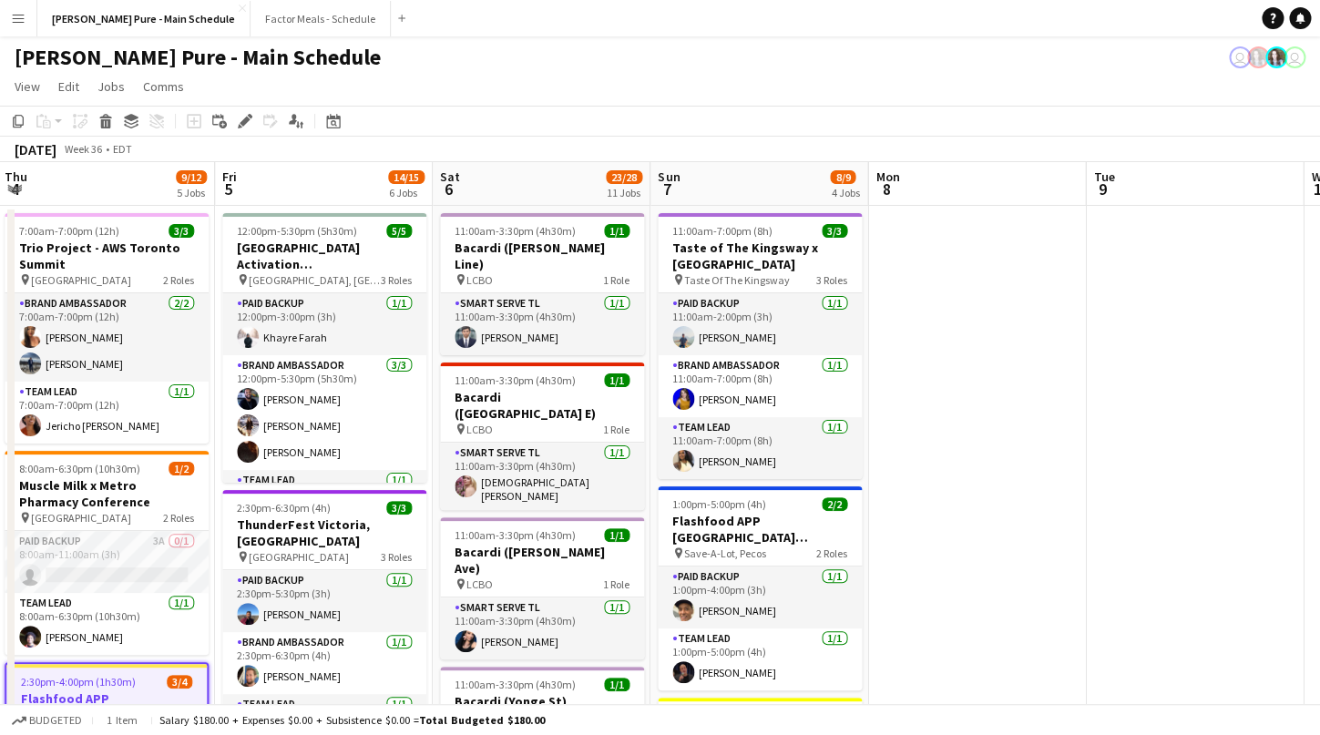
click at [12, 10] on button "Menu" at bounding box center [18, 18] width 36 height 36
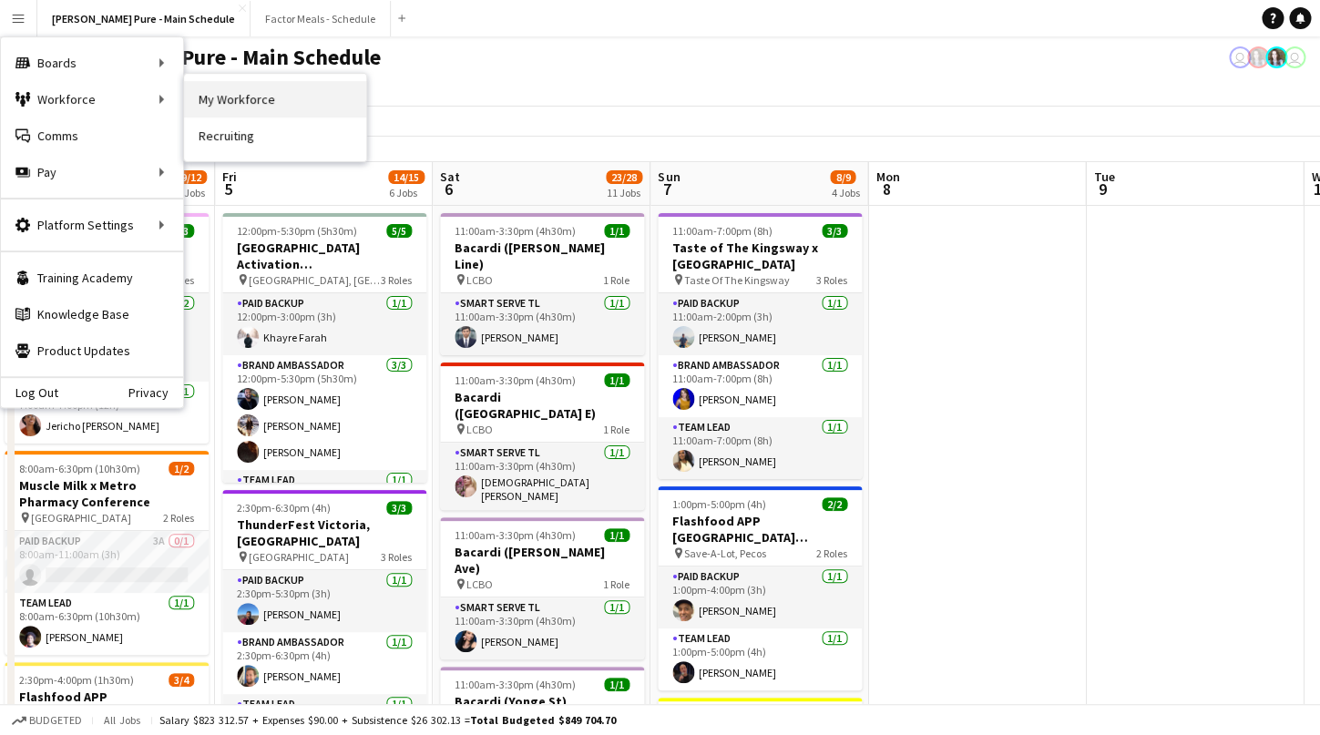
click at [236, 100] on link "My Workforce" at bounding box center [275, 99] width 182 height 36
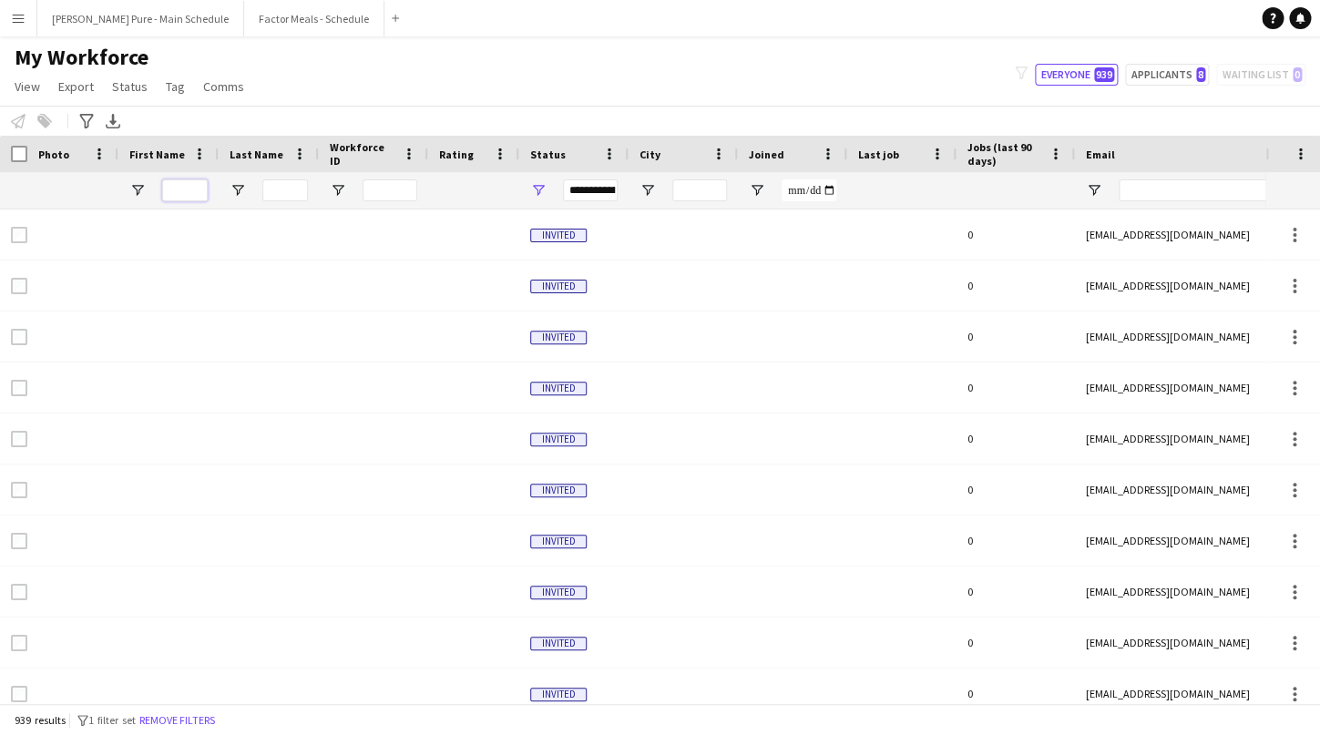
click at [194, 186] on input "First Name Filter Input" at bounding box center [185, 191] width 46 height 22
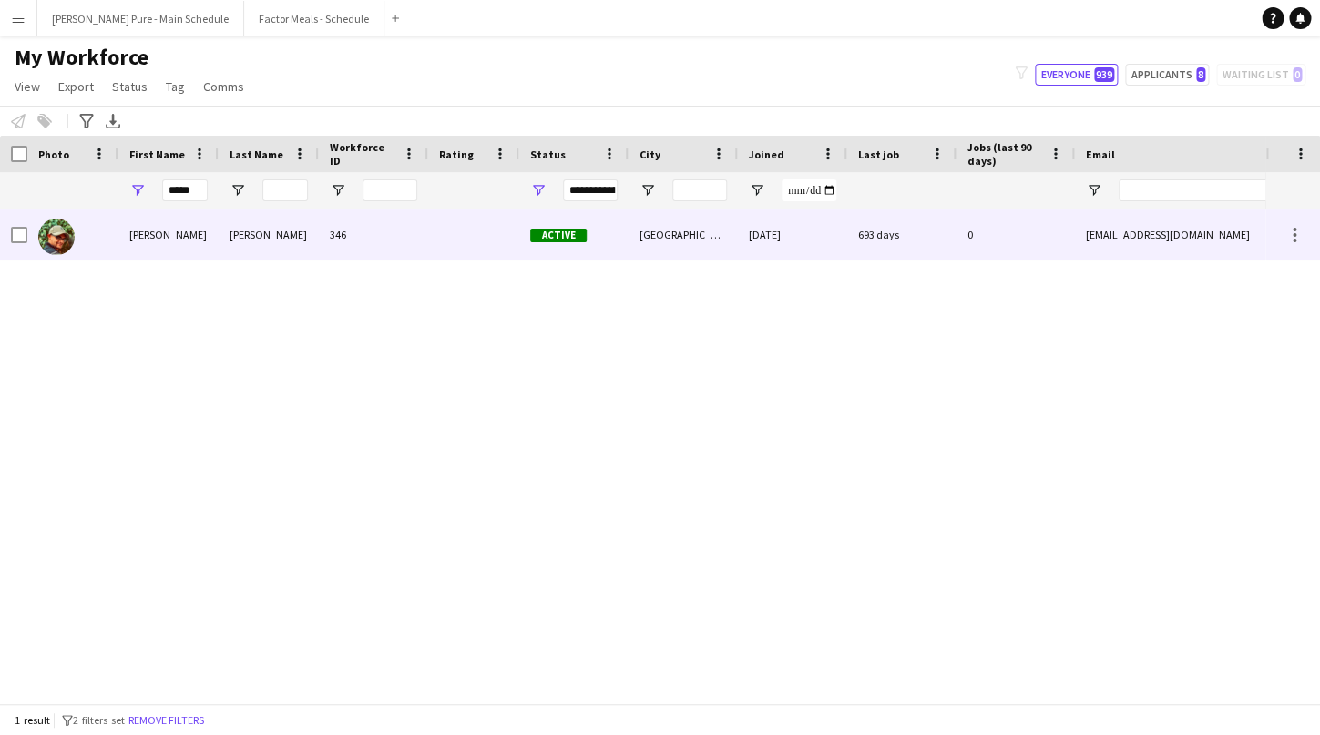
click at [153, 246] on div "[PERSON_NAME]" at bounding box center [168, 235] width 100 height 50
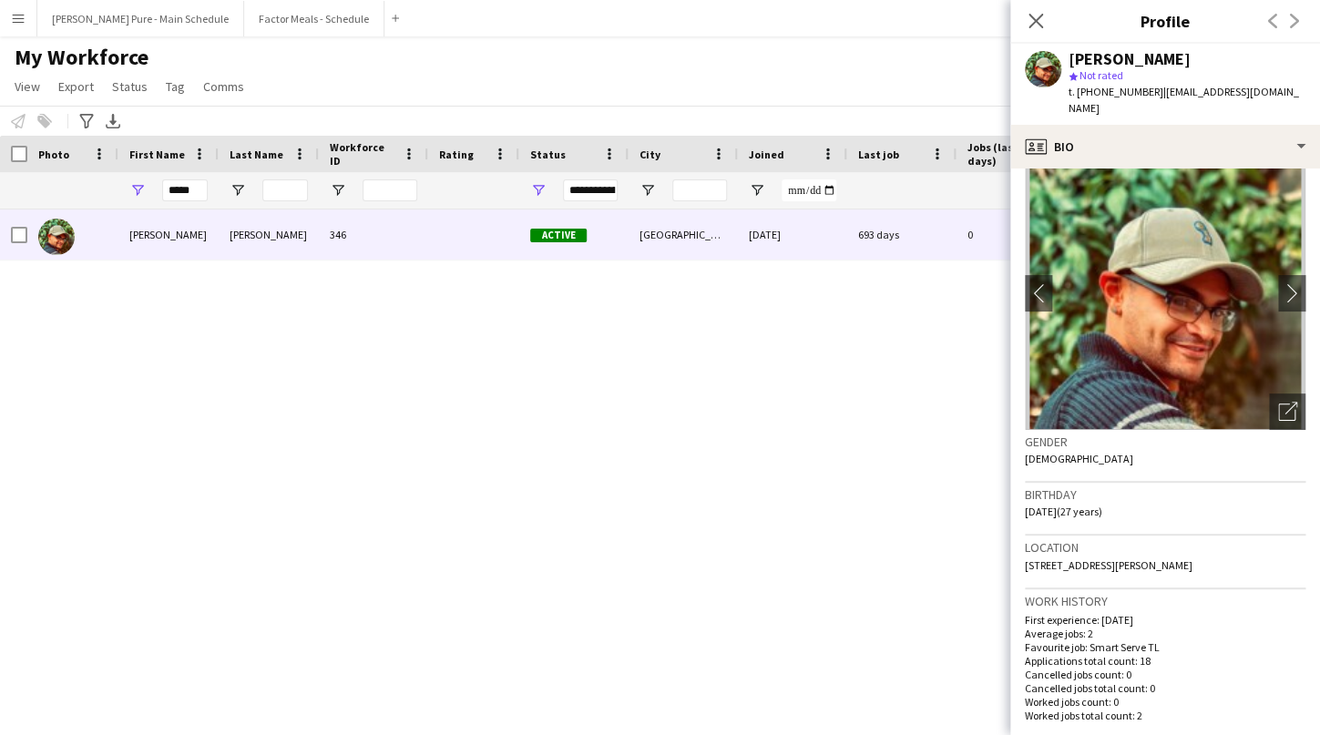
scroll to position [27, 0]
click at [1041, 22] on icon "Close pop-in" at bounding box center [1035, 20] width 17 height 17
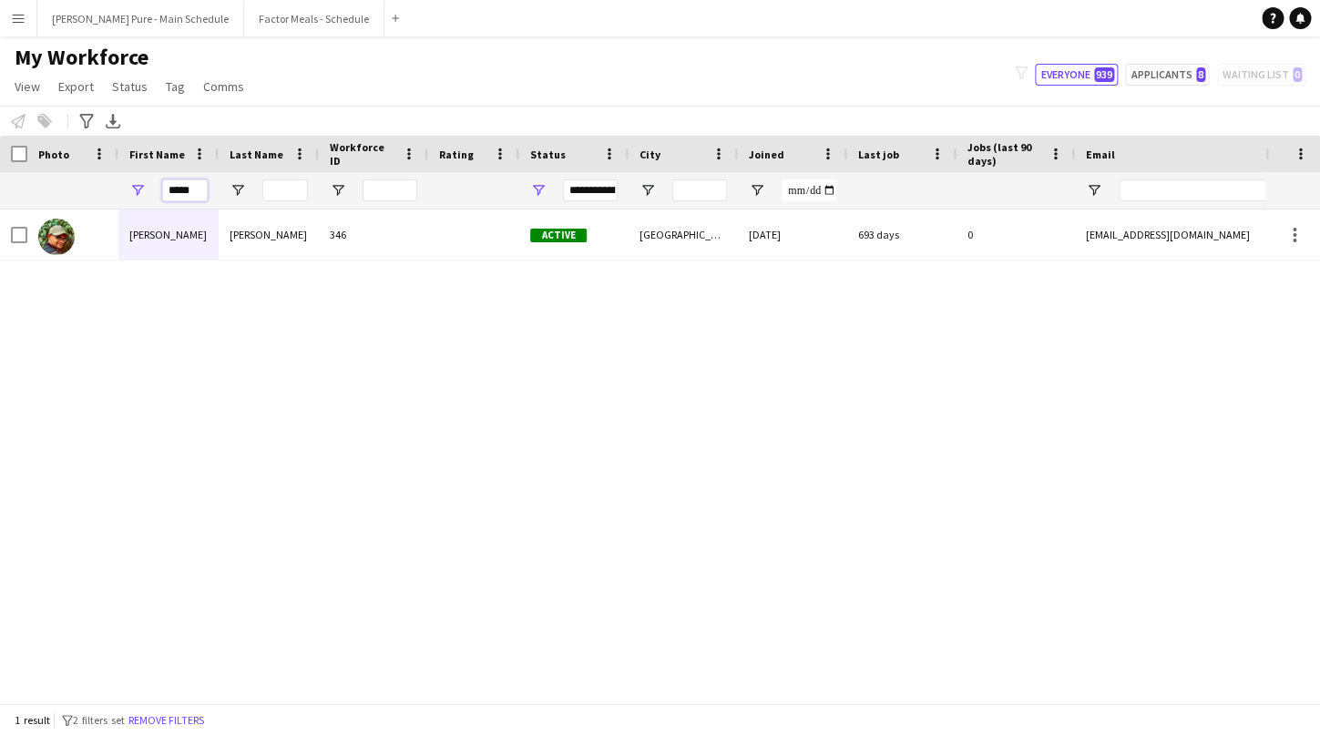
drag, startPoint x: 171, startPoint y: 190, endPoint x: 245, endPoint y: 190, distance: 73.8
click at [208, 190] on input "*****" at bounding box center [185, 191] width 46 height 22
type input "*"
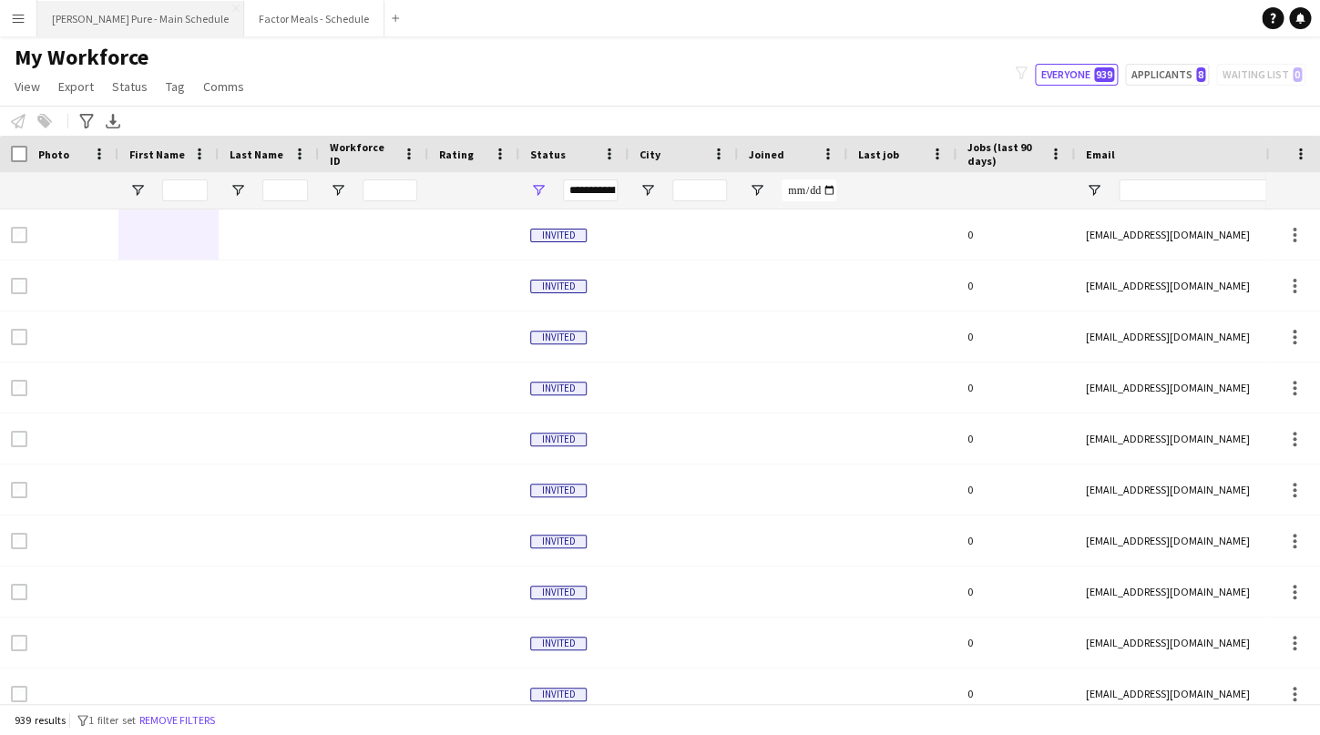
click at [116, 19] on button "[PERSON_NAME] Pure - Main Schedule Close" at bounding box center [140, 19] width 207 height 36
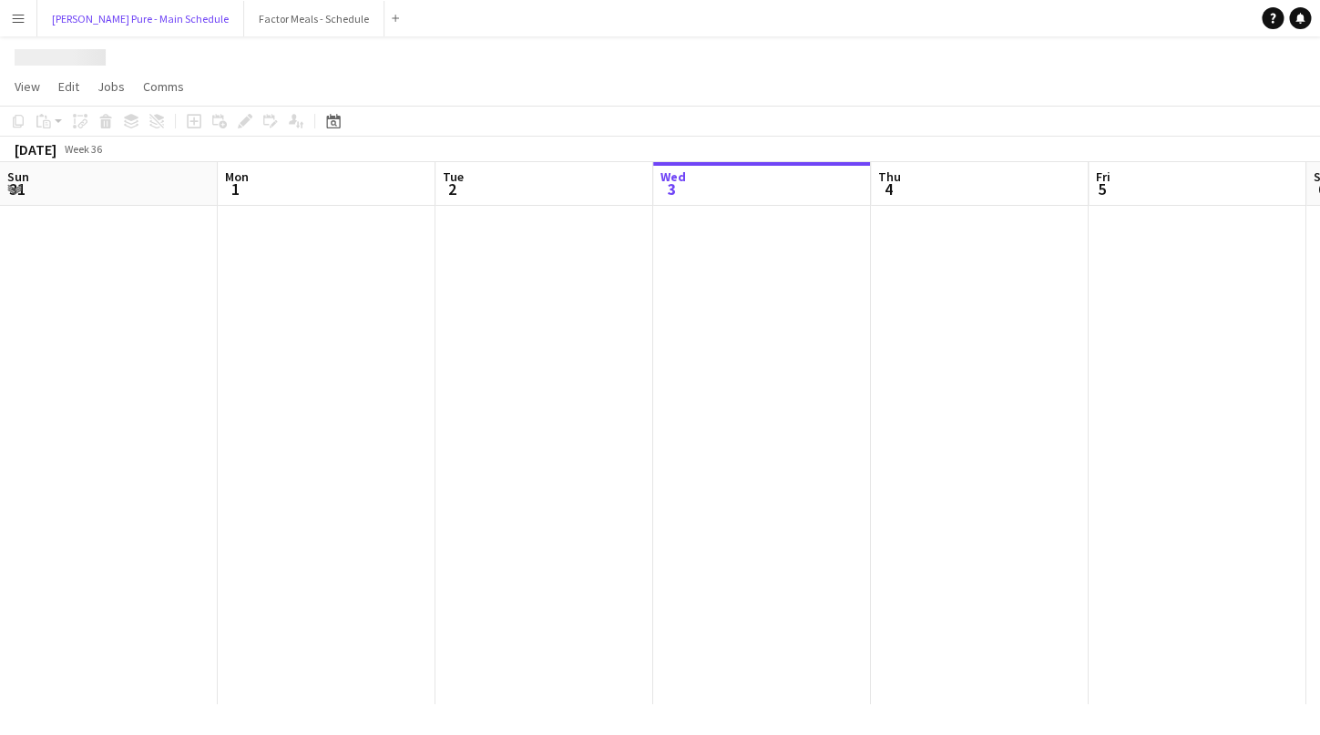
scroll to position [0, 436]
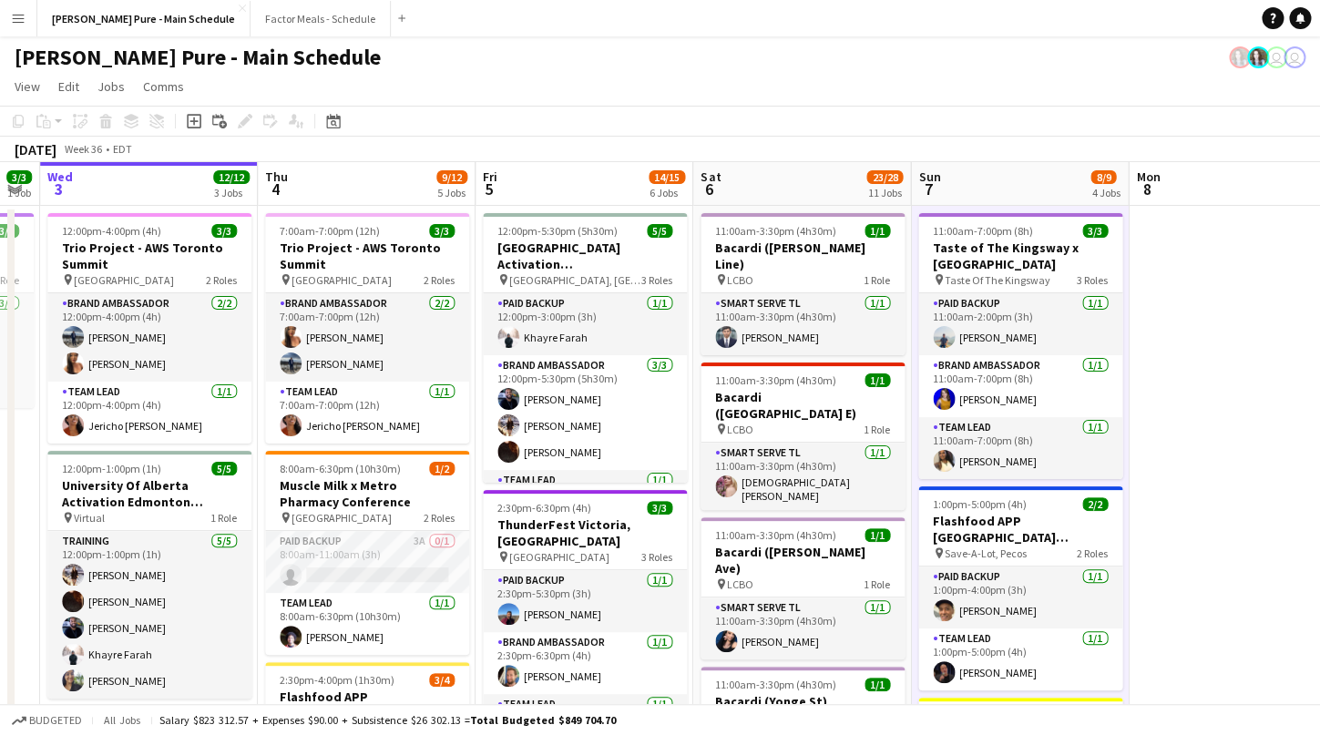
scroll to position [0, 633]
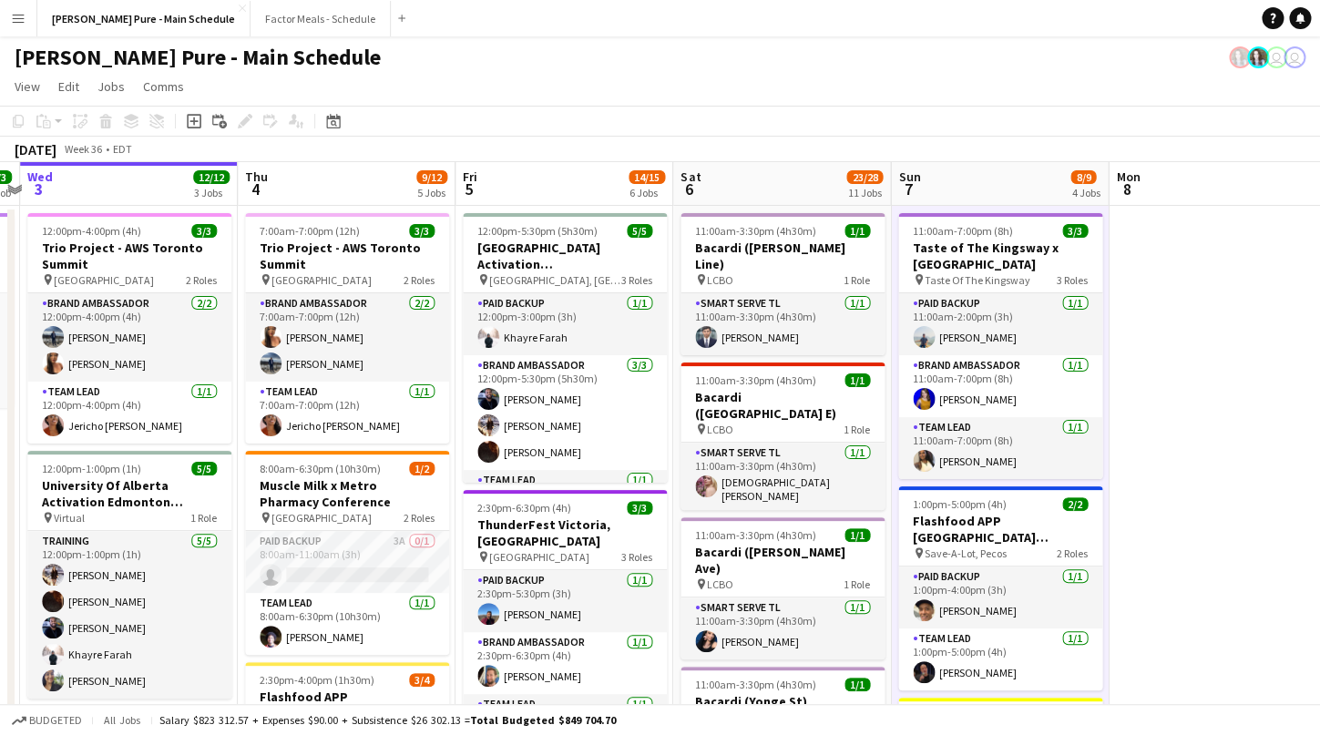
drag, startPoint x: 1299, startPoint y: 492, endPoint x: 1103, endPoint y: 474, distance: 197.7
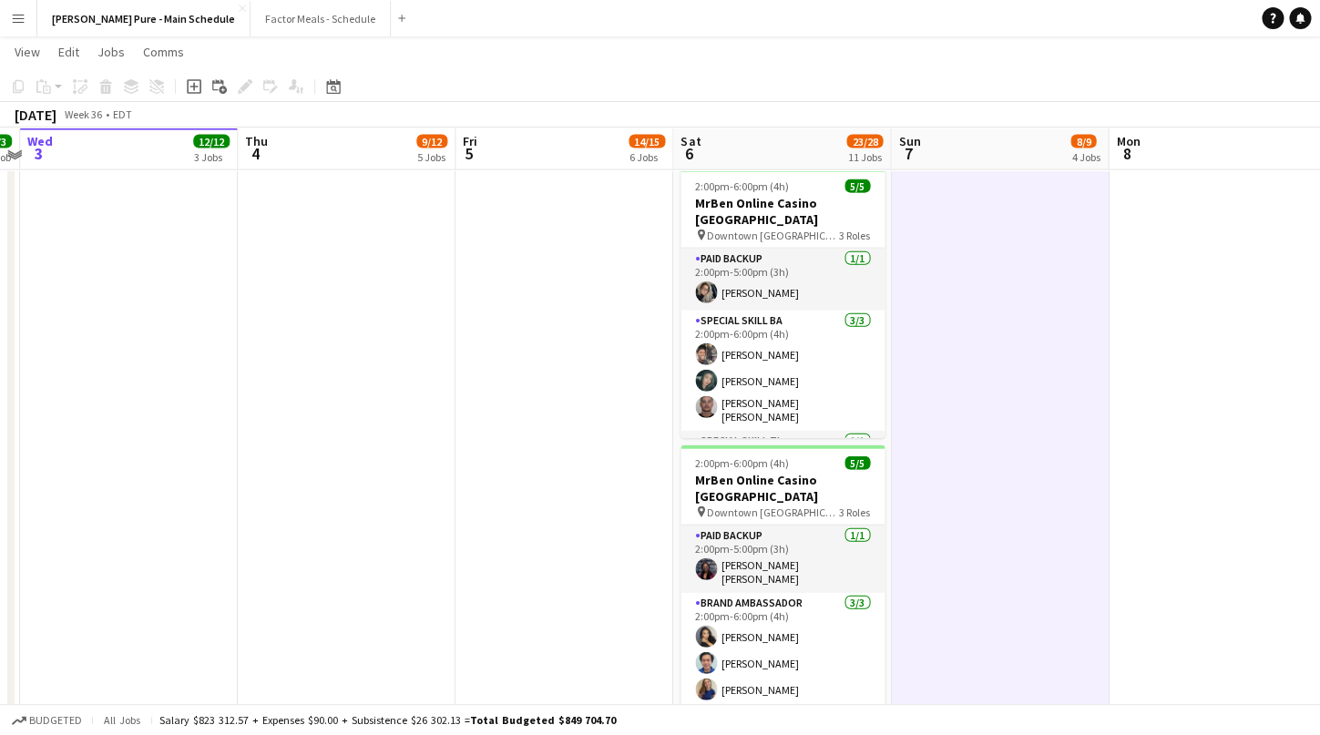
scroll to position [1544, 0]
